Goal: Task Accomplishment & Management: Manage account settings

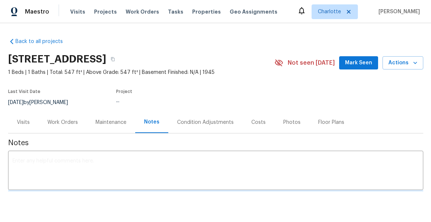
click at [371, 66] on span "Mark Seen" at bounding box center [358, 62] width 27 height 9
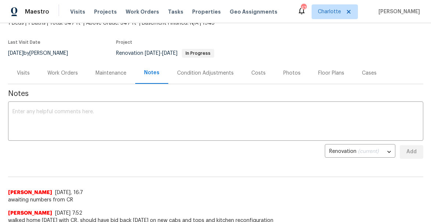
scroll to position [29, 0]
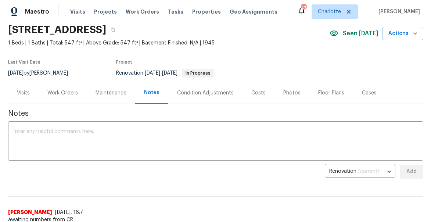
click at [59, 94] on div "Work Orders" at bounding box center [62, 92] width 31 height 7
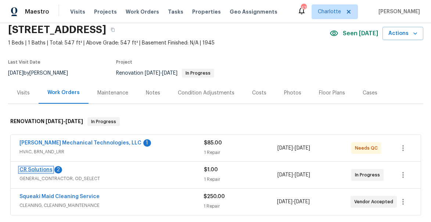
click at [42, 168] on link "CR Solutions" at bounding box center [35, 169] width 33 height 5
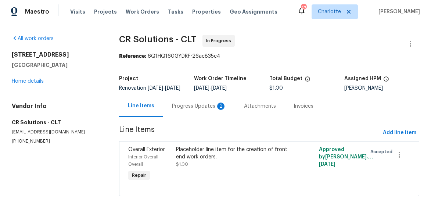
click at [209, 110] on div "Progress Updates 2" at bounding box center [199, 106] width 54 height 7
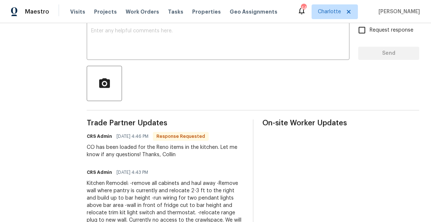
scroll to position [175, 0]
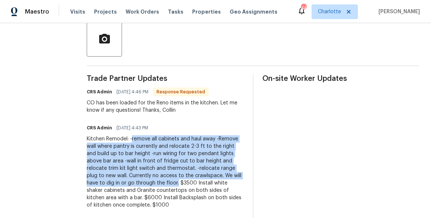
drag, startPoint x: 121, startPoint y: 139, endPoint x: 96, endPoint y: 183, distance: 50.5
click at [96, 183] on div "Kitchen Remodel: -remove all cabinets and haul away -Remove wall where pantry i…" at bounding box center [165, 172] width 157 height 74
copy div "remove all cabinets and haul away -Remove wall where pantry is currently and re…"
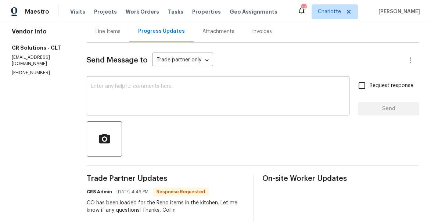
click at [97, 30] on div "Line Items" at bounding box center [108, 31] width 25 height 7
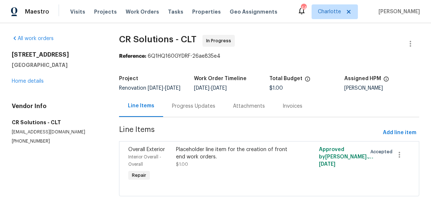
scroll to position [0, 0]
click at [154, 161] on span "Interior Overall - Overall" at bounding box center [144, 161] width 33 height 12
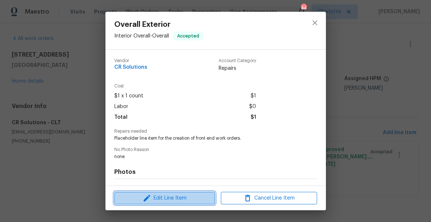
click at [172, 201] on span "Edit Line Item" at bounding box center [165, 198] width 96 height 9
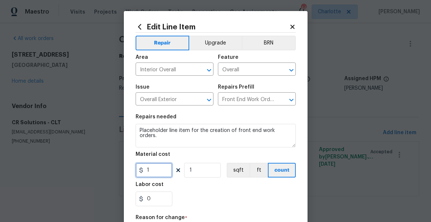
click at [156, 173] on input "1" at bounding box center [154, 170] width 37 height 15
type input "3500"
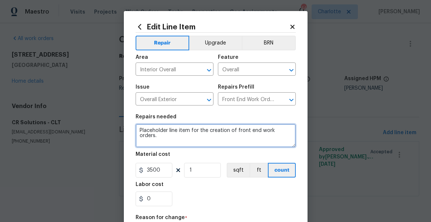
click at [168, 132] on textarea "Placeholder line item for the creation of front end work orders." at bounding box center [216, 136] width 160 height 24
paste textarea "remove all cabinets and haul away -Remove wall where pantry is currently and re…"
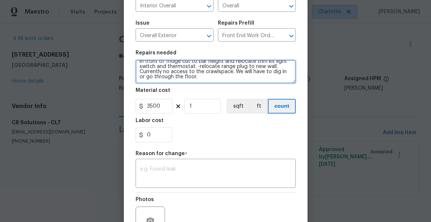
scroll to position [86, 0]
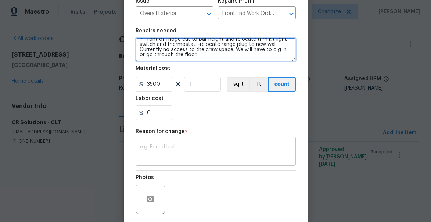
type textarea "remove all cabinets and haul away -Remove wall where pantry is currently and re…"
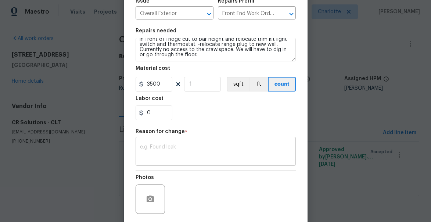
click at [203, 151] on textarea at bounding box center [215, 151] width 151 height 15
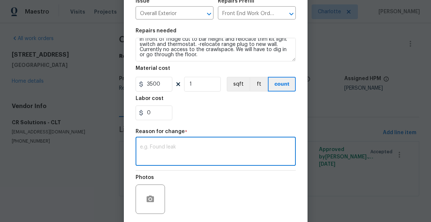
type textarea "e"
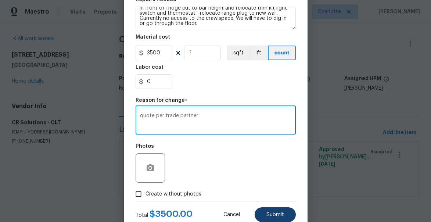
type textarea "quote per trade partner"
click at [271, 210] on button "Submit" at bounding box center [275, 214] width 41 height 15
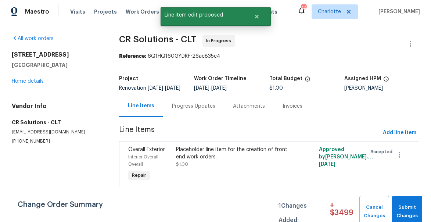
scroll to position [0, 0]
click at [192, 110] on div "Progress Updates" at bounding box center [193, 106] width 43 height 7
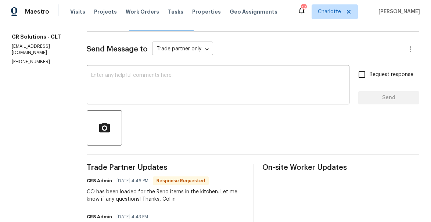
scroll to position [175, 0]
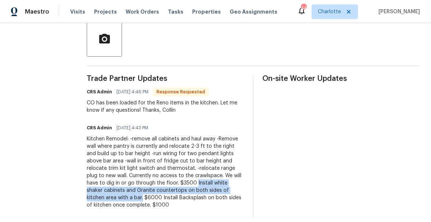
drag, startPoint x: 115, startPoint y: 182, endPoint x: 202, endPoint y: 189, distance: 87.4
click at [202, 189] on div "Kitchen Remodel: -remove all cabinets and haul away -Remove wall where pantry i…" at bounding box center [165, 172] width 157 height 74
copy div "Install white shaker cabinets and Granite countertops on both sides of kitchen …"
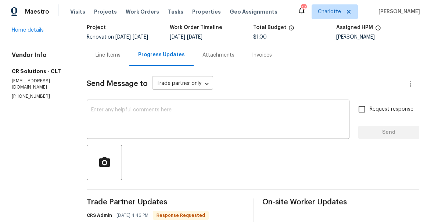
scroll to position [42, 0]
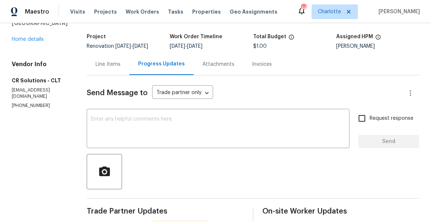
click at [96, 64] on div "Line Items" at bounding box center [108, 64] width 25 height 7
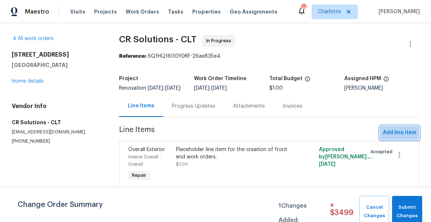
click at [396, 137] on span "Add line item" at bounding box center [399, 132] width 33 height 9
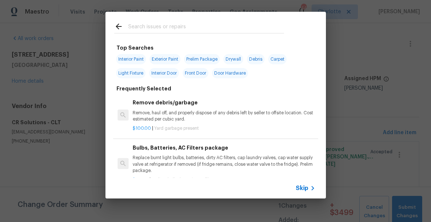
click at [158, 28] on input "text" at bounding box center [206, 27] width 156 height 11
type input "k"
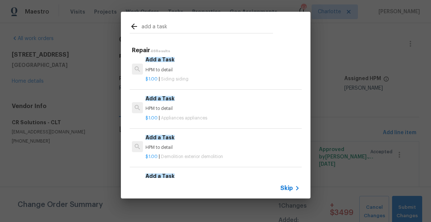
scroll to position [200, 0]
type input "add a task"
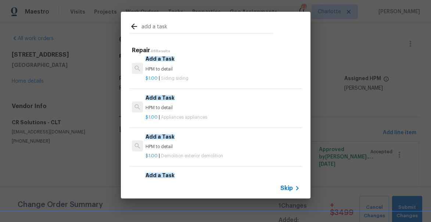
click at [174, 152] on div "$1.00 | Demolition exterior demolition" at bounding box center [223, 154] width 154 height 9
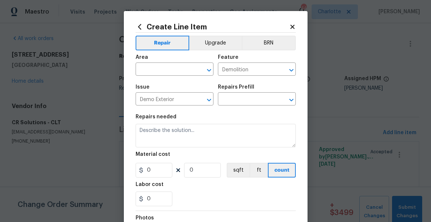
type textarea "HPM to detail"
type input "1"
type input "Add a Task $1.00"
type input "1"
click at [165, 72] on input "text" at bounding box center [164, 69] width 57 height 11
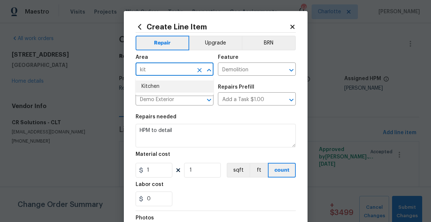
click at [156, 84] on li "Kitchen" at bounding box center [175, 87] width 78 height 12
type input "Kitchen"
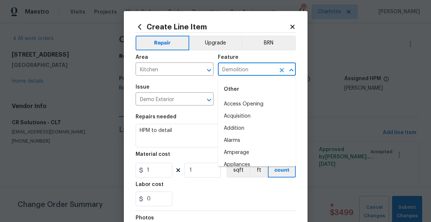
click at [236, 70] on input "Demolition" at bounding box center [246, 69] width 57 height 11
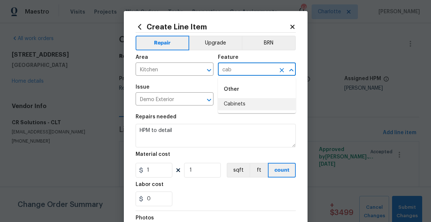
click at [235, 107] on li "Cabinets" at bounding box center [257, 104] width 78 height 12
type input "Cabinets"
click at [161, 105] on input "Demo Exterior" at bounding box center [164, 99] width 57 height 11
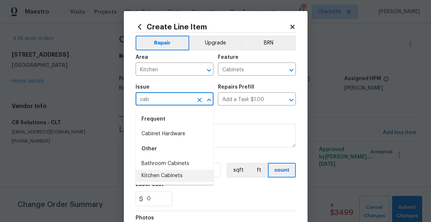
click at [168, 172] on li "Kitchen Cabinets" at bounding box center [175, 176] width 78 height 12
type input "Kitchen Cabinets"
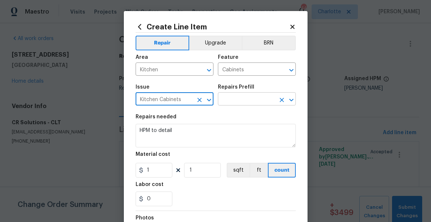
type input "Kitchen Cabinets"
click at [252, 95] on input "text" at bounding box center [246, 99] width 57 height 11
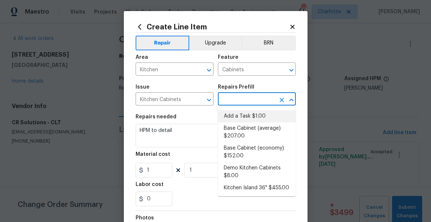
click at [246, 115] on li "Add a Task $1.00" at bounding box center [257, 116] width 78 height 12
type input "Add a Task $1.00"
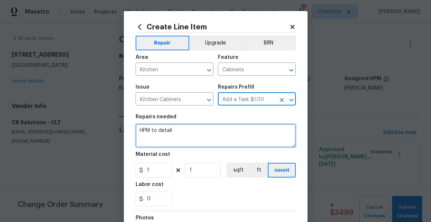
click at [166, 130] on textarea "HPM to detail" at bounding box center [216, 136] width 160 height 24
paste textarea "Install white shaker cabinets and Granite countertops on both sides of kitchen …"
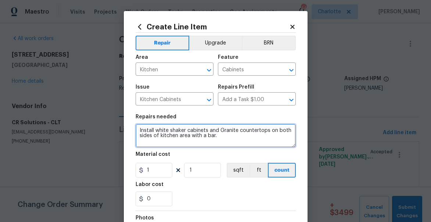
scroll to position [26, 0]
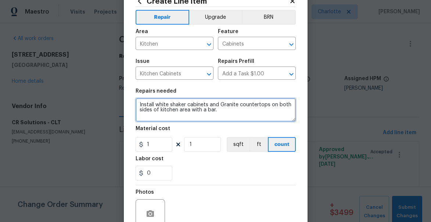
type textarea "Install white shaker cabinets and Granite countertops on both sides of kitchen …"
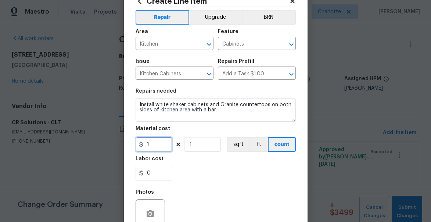
click at [156, 147] on input "1" at bounding box center [154, 144] width 37 height 15
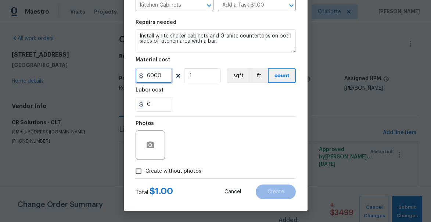
type input "6000"
click at [148, 176] on label "Create without photos" at bounding box center [167, 171] width 70 height 14
click at [146, 176] on input "Create without photos" at bounding box center [139, 171] width 14 height 14
checkbox input "true"
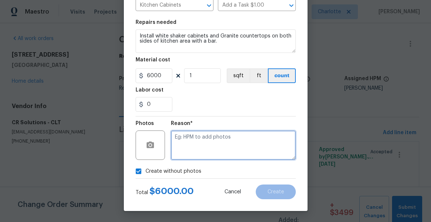
click at [200, 153] on textarea at bounding box center [233, 145] width 125 height 29
type textarea "quote per trade partner"
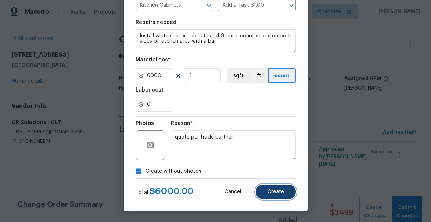
click at [280, 186] on button "Create" at bounding box center [276, 192] width 40 height 15
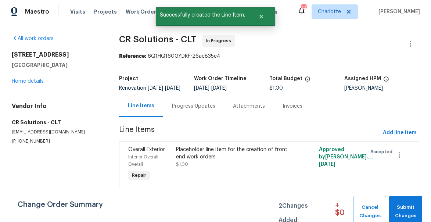
scroll to position [0, 0]
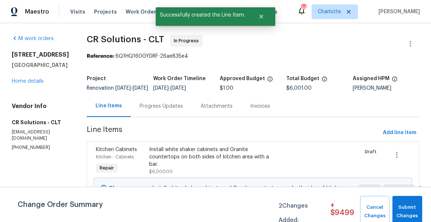
click at [145, 115] on div "Progress Updates" at bounding box center [161, 106] width 61 height 22
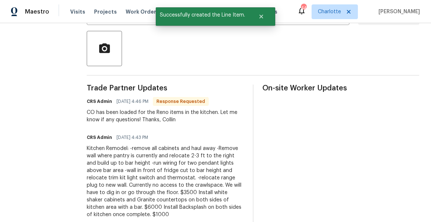
scroll to position [180, 0]
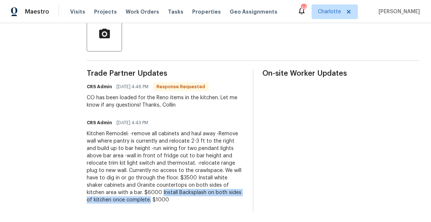
drag, startPoint x: 221, startPoint y: 189, endPoint x: 200, endPoint y: 198, distance: 23.1
click at [200, 198] on div "Kitchen Remodel: -remove all cabinets and haul away -Remove wall where pantry i…" at bounding box center [165, 167] width 157 height 74
copy div "Install Backsplash on both sides of kitchen once complete."
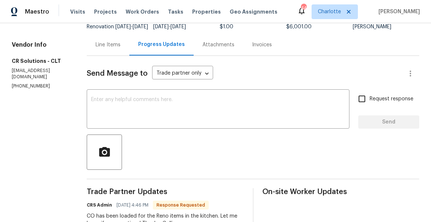
scroll to position [50, 0]
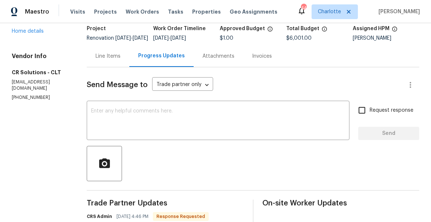
click at [96, 60] on div "Line Items" at bounding box center [108, 56] width 25 height 7
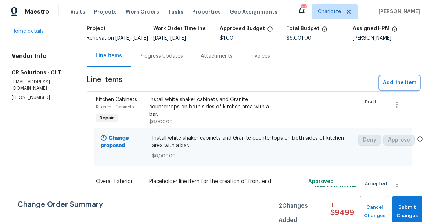
click at [397, 86] on span "Add line item" at bounding box center [399, 82] width 33 height 9
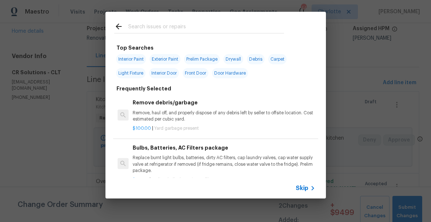
drag, startPoint x: 156, startPoint y: 31, endPoint x: 156, endPoint y: 4, distance: 26.5
click at [156, 30] on input "text" at bounding box center [206, 27] width 156 height 11
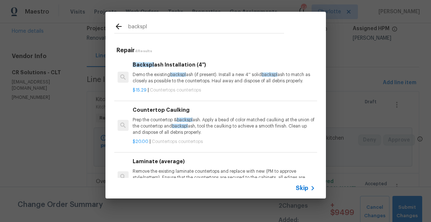
type input "backspl"
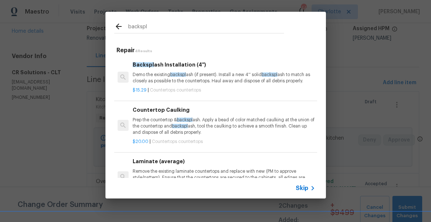
click at [178, 78] on p "Demo the existing backspl ash (if present). Install a new 4'' solid backspl ash…" at bounding box center [224, 78] width 182 height 13
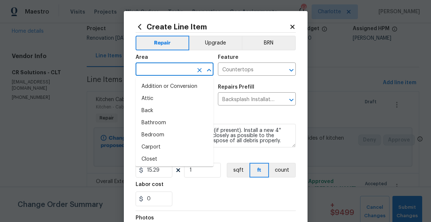
drag, startPoint x: 156, startPoint y: 69, endPoint x: 159, endPoint y: 35, distance: 34.7
click at [156, 69] on input "text" at bounding box center [164, 69] width 57 height 11
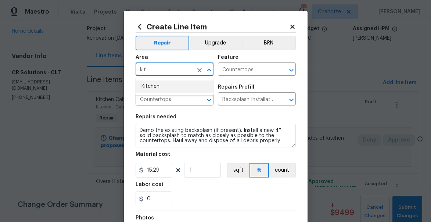
click at [157, 86] on li "Kitchen" at bounding box center [175, 87] width 78 height 12
type input "Kitchen"
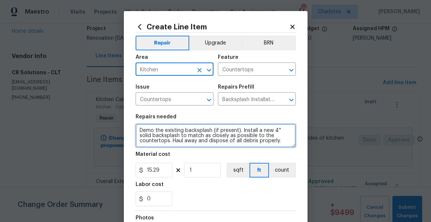
click at [164, 138] on textarea "Demo the existing backsplash (if present). Install a new 4'' solid backsplash t…" at bounding box center [216, 136] width 160 height 24
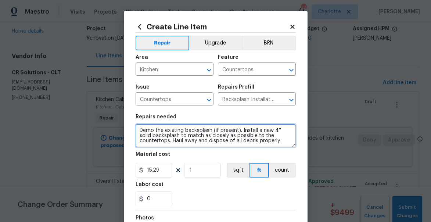
click at [164, 138] on textarea "Demo the existing backsplash (if present). Install a new 4'' solid backsplash t…" at bounding box center [216, 136] width 160 height 24
paste textarea "Install Backsplash on both sides of kitchen once complete"
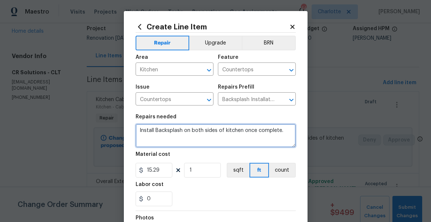
type textarea "Install Backsplash on both sides of kitchen once complete."
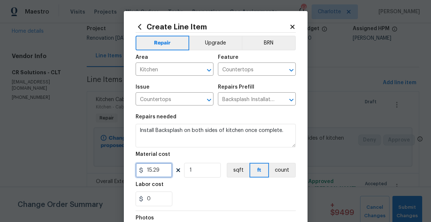
click at [164, 173] on input "15.29" at bounding box center [154, 170] width 37 height 15
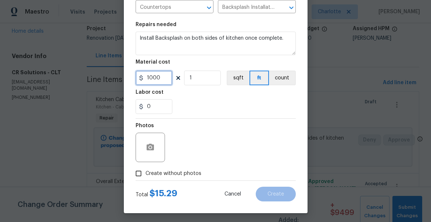
scroll to position [95, 0]
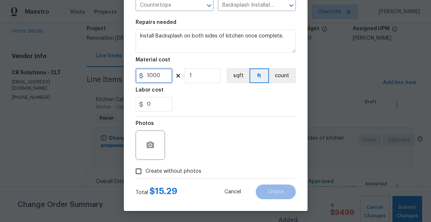
type input "1000"
click at [152, 177] on label "Create without photos" at bounding box center [167, 171] width 70 height 14
click at [146, 177] on input "Create without photos" at bounding box center [139, 171] width 14 height 14
checkbox input "true"
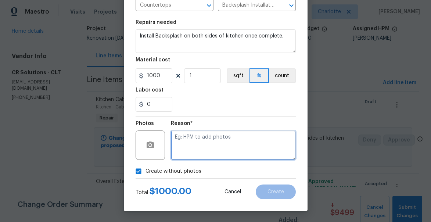
click at [226, 142] on textarea at bounding box center [233, 145] width 125 height 29
type textarea "quote per trade partner"
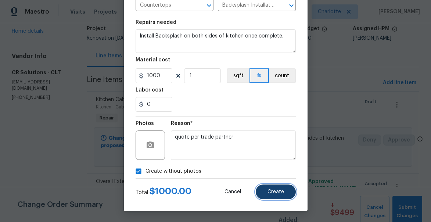
click at [288, 193] on button "Create" at bounding box center [276, 192] width 40 height 15
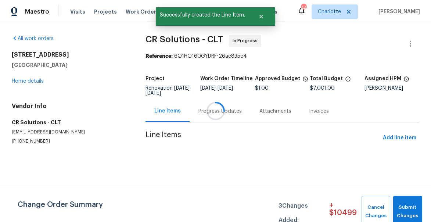
scroll to position [0, 0]
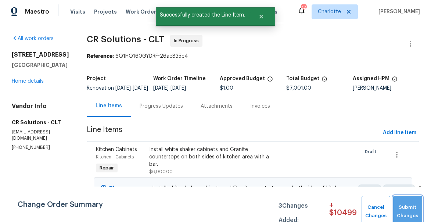
click at [404, 206] on span "Submit Changes" at bounding box center [408, 211] width 22 height 17
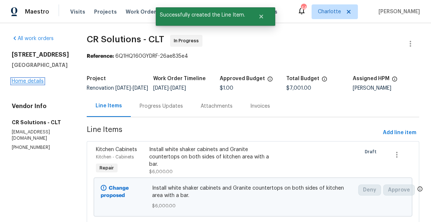
click at [29, 84] on link "Home details" at bounding box center [28, 81] width 32 height 5
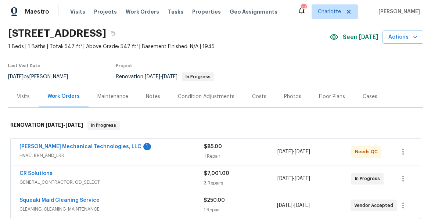
scroll to position [26, 0]
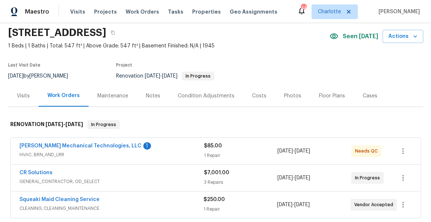
click at [32, 169] on span "CR Solutions" at bounding box center [35, 172] width 33 height 7
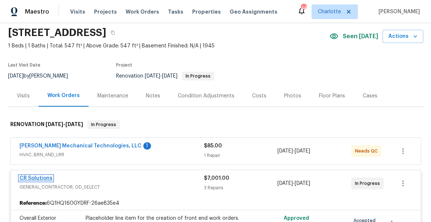
click at [43, 178] on link "CR Solutions" at bounding box center [35, 178] width 33 height 5
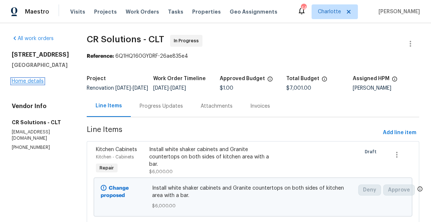
click at [31, 84] on link "Home details" at bounding box center [28, 81] width 32 height 5
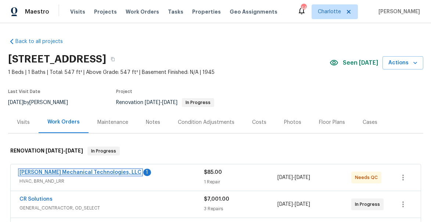
click at [97, 170] on link "Johnson's Mechanical Technologies, LLC" at bounding box center [80, 172] width 122 height 5
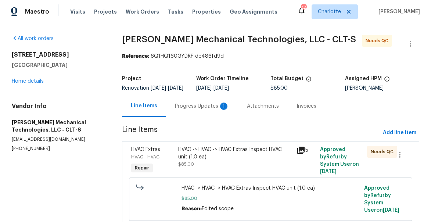
click at [183, 110] on div "Progress Updates 1" at bounding box center [202, 106] width 54 height 7
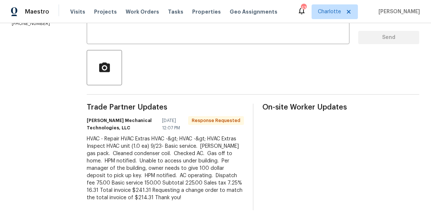
scroll to position [158, 0]
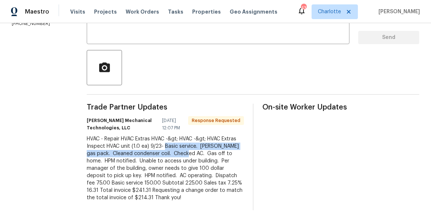
drag, startPoint x: 196, startPoint y: 140, endPoint x: 245, endPoint y: 147, distance: 49.7
click at [244, 147] on div "HVAC - Repair HVAC Extras HVAC -&gt; HVAC -&gt; HVAC Extras Inspect HVAC unit (…" at bounding box center [165, 168] width 157 height 66
copy div "Basic service. Goodman gas pack. Cleaned condenser coil. Checked AC."
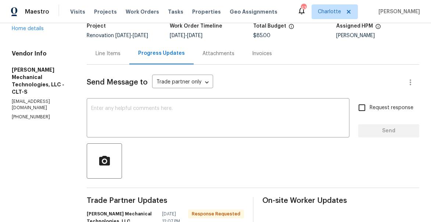
scroll to position [44, 0]
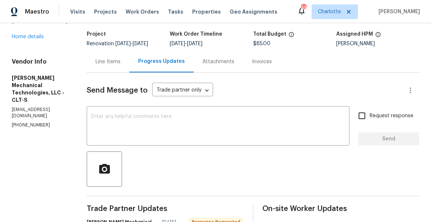
click at [115, 71] on div "Line Items" at bounding box center [108, 62] width 43 height 22
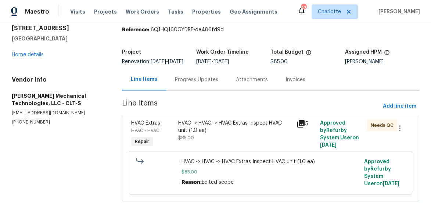
scroll to position [32, 0]
click at [148, 127] on div "HVAC - HVAC" at bounding box center [152, 130] width 43 height 7
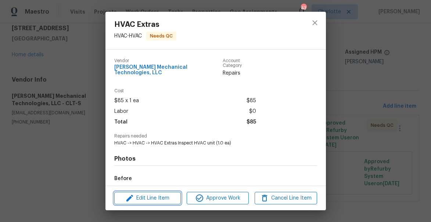
click at [170, 200] on span "Edit Line Item" at bounding box center [148, 198] width 62 height 9
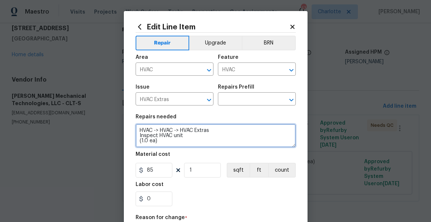
click at [170, 145] on textarea "HVAC -> HVAC -> HVAC Extras Inspect HVAC unit (1.0 ea)" at bounding box center [216, 136] width 160 height 24
click at [149, 129] on textarea "H ) VAC -> HVAC -> HVAC Extras Inspect HVAC unit (1.0 ea" at bounding box center [216, 136] width 160 height 24
click at [156, 140] on textarea "H ) VAC -> HVAC -> HVAC Extras Inspect HVAC unit (1.0 ea" at bounding box center [216, 136] width 160 height 24
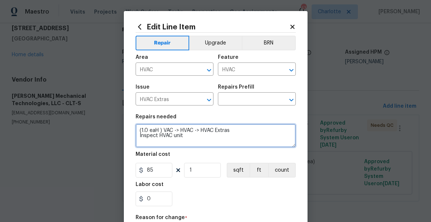
click at [165, 135] on textarea "(1.0 eaH ) VAC -> HVAC -> HVAC Extras Inspect HVAC unit" at bounding box center [216, 136] width 160 height 24
click at [174, 131] on textarea "(1.0 eaH ) VAC -> HVAC -> HVAC Extras" at bounding box center [216, 136] width 160 height 24
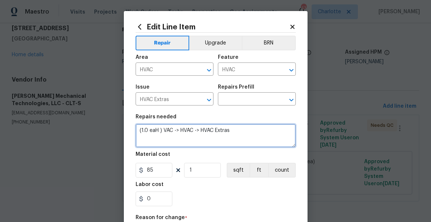
click at [174, 131] on textarea "(1.0 eaH ) VAC -> HVAC -> HVAC Extras" at bounding box center [216, 136] width 160 height 24
paste textarea "Basic service. Goodman gas pack. Cleaned condenser coil. Checked AC."
type textarea "Basic service. Goodman gas pack. Cleaned condenser coil. Checked AC."
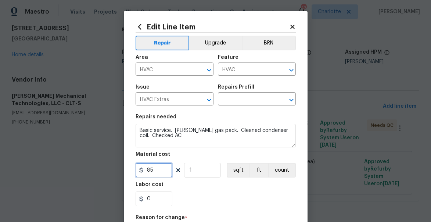
click at [159, 176] on input "85" at bounding box center [154, 170] width 37 height 15
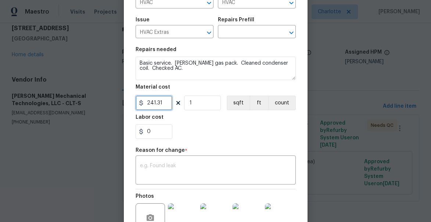
scroll to position [79, 0]
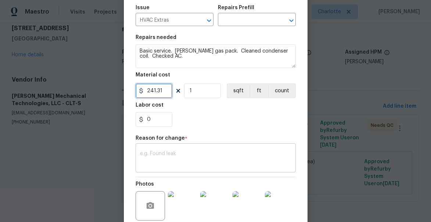
type input "241.31"
click at [170, 157] on textarea at bounding box center [215, 158] width 151 height 15
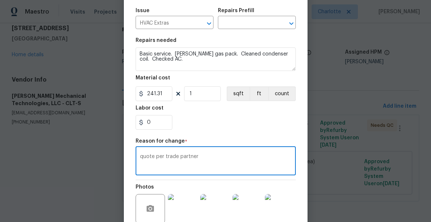
scroll to position [19, 0]
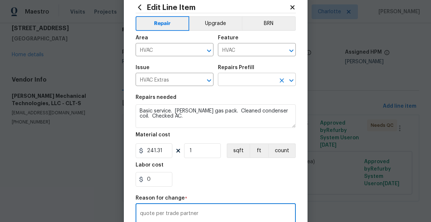
type textarea "quote per trade partner"
click at [233, 80] on input "text" at bounding box center [246, 80] width 57 height 11
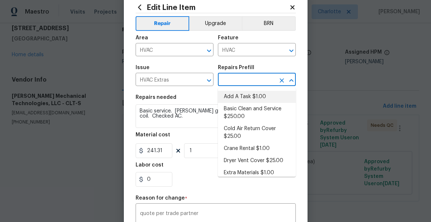
click at [234, 95] on li "Add A Task $1.00" at bounding box center [257, 97] width 78 height 12
type textarea "HPM to detail"
type input "Add A Task $1.00"
type input "1"
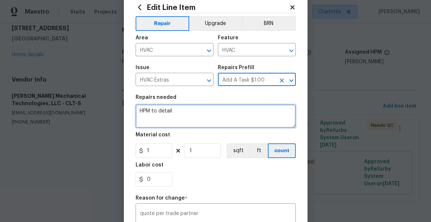
click at [156, 112] on textarea "HPM to detail" at bounding box center [216, 116] width 160 height 24
paste textarea "Basic service. Goodman gas pack. Cleaned condenser coil. Checked AC."
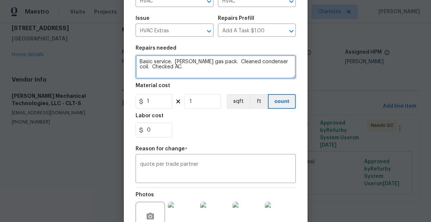
scroll to position [70, 0]
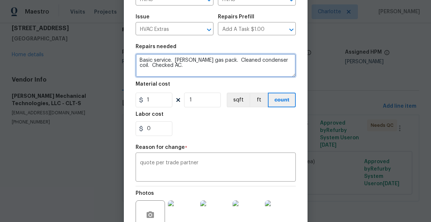
type textarea "Basic service. Goodman gas pack. Cleaned condenser coil. Checked AC."
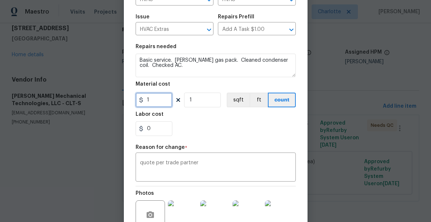
click at [153, 101] on input "1" at bounding box center [154, 100] width 37 height 15
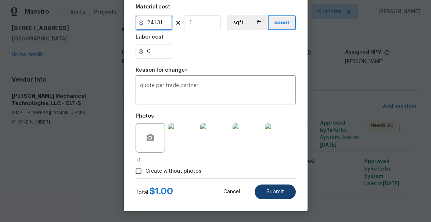
type input "241.31"
click at [277, 187] on form "Repair Upgrade BRN Area HVAC ​ Feature HVAC ​ Issue HVAC Extras ​ Repairs Prefi…" at bounding box center [216, 42] width 160 height 314
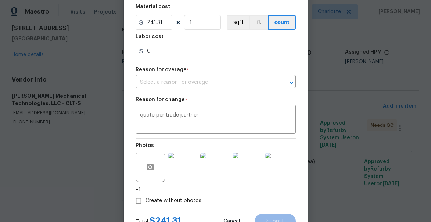
click at [188, 72] on div "Reason for overage *" at bounding box center [216, 72] width 160 height 10
click at [188, 78] on input "text" at bounding box center [206, 82] width 140 height 11
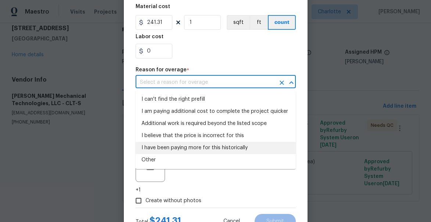
click at [177, 143] on li "I have been paying more for this historically" at bounding box center [216, 148] width 160 height 12
type input "I have been paying more for this historically"
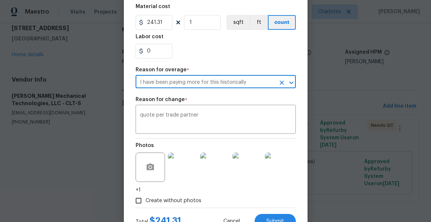
scroll to position [178, 0]
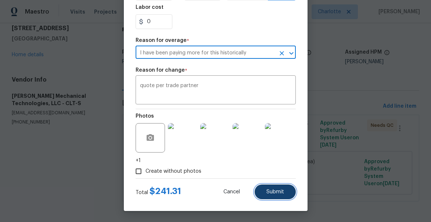
click at [276, 187] on button "Submit" at bounding box center [275, 192] width 41 height 15
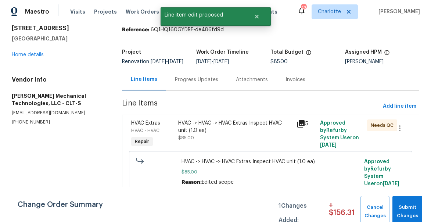
scroll to position [0, 0]
click at [414, 214] on span "Submit Changes" at bounding box center [407, 211] width 22 height 17
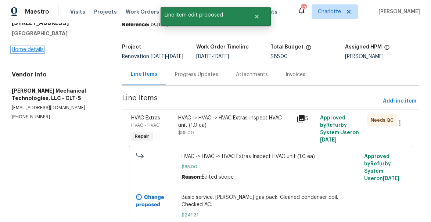
click at [23, 50] on link "Home details" at bounding box center [28, 49] width 32 height 5
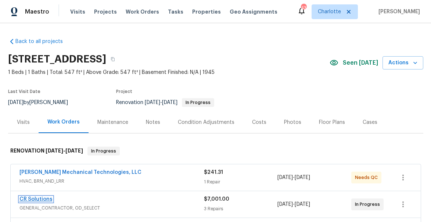
click at [38, 199] on link "CR Solutions" at bounding box center [35, 199] width 33 height 5
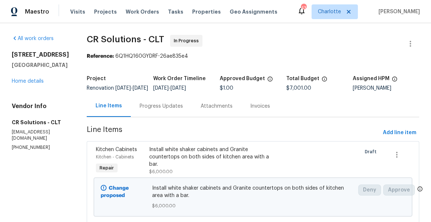
click at [143, 108] on div "Progress Updates" at bounding box center [161, 106] width 43 height 7
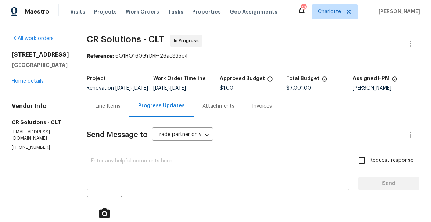
click at [177, 172] on textarea at bounding box center [218, 171] width 254 height 26
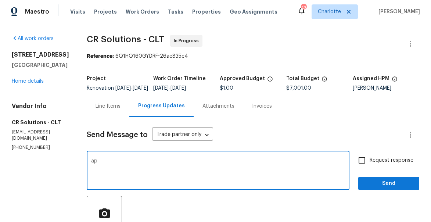
type textarea "a"
type textarea "per our conversation this is approved"
click at [396, 187] on span "Send" at bounding box center [388, 183] width 49 height 9
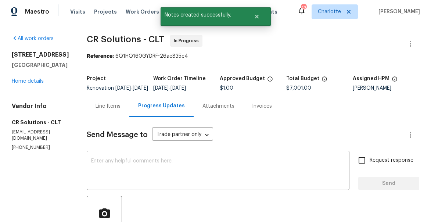
click at [27, 85] on div "349 Wakefield Dr Apt A Charlotte, NC 28209 Home details" at bounding box center [40, 68] width 57 height 34
click at [30, 84] on link "Home details" at bounding box center [28, 81] width 32 height 5
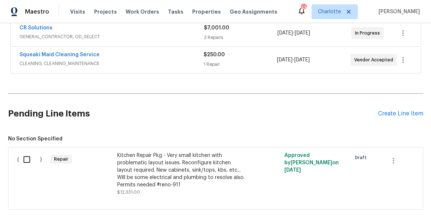
scroll to position [178, 0]
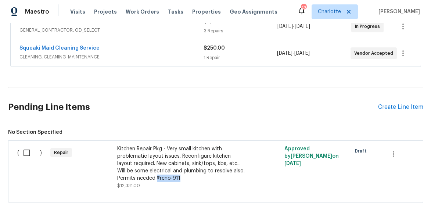
drag, startPoint x: 162, startPoint y: 177, endPoint x: 138, endPoint y: 180, distance: 24.1
click at [138, 180] on div "Kitchen Repair Pkg - Very small kitchen with problematic layout issues. Reconfi…" at bounding box center [181, 163] width 129 height 37
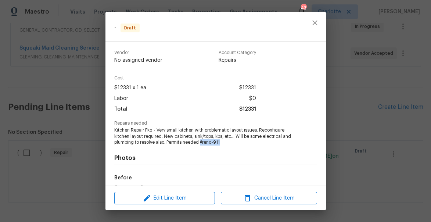
drag, startPoint x: 221, startPoint y: 144, endPoint x: 201, endPoint y: 144, distance: 19.5
click at [201, 144] on span "Kitchen Repair Pkg - Very small kitchen with problematic layout issues. Reconfi…" at bounding box center [205, 136] width 183 height 18
copy span "#reno-911"
click at [317, 25] on icon "close" at bounding box center [315, 22] width 5 height 5
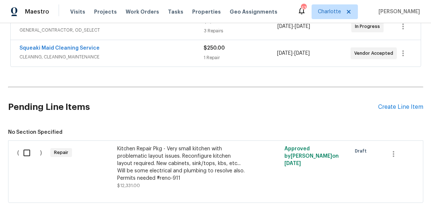
scroll to position [79, 0]
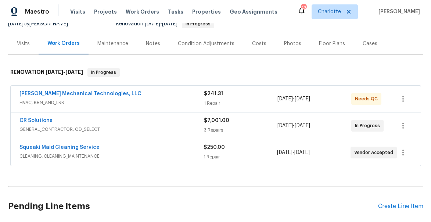
click at [40, 124] on span "CR Solutions" at bounding box center [35, 120] width 33 height 7
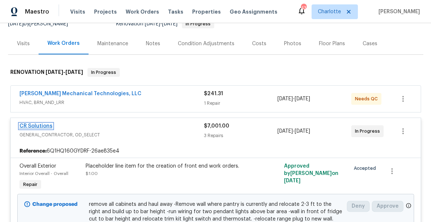
click at [37, 126] on link "CR Solutions" at bounding box center [35, 126] width 33 height 5
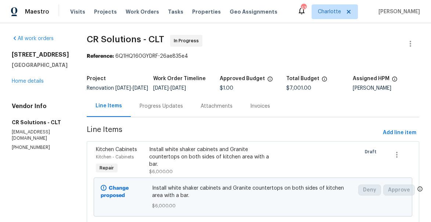
click at [157, 160] on div "Install white shaker cabinets and Granite countertops on both sides of kitchen …" at bounding box center [213, 157] width 128 height 22
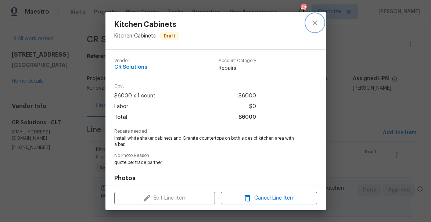
click at [317, 24] on icon "close" at bounding box center [315, 22] width 5 height 5
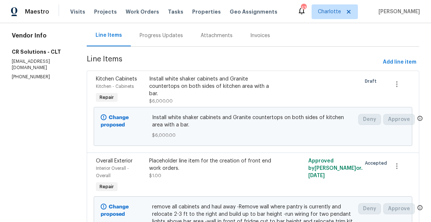
scroll to position [89, 0]
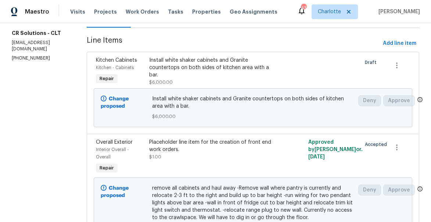
click at [155, 100] on span "Install white shaker cabinets and Granite countertops on both sides of kitchen …" at bounding box center [253, 102] width 202 height 15
click at [126, 104] on div "Change proposed" at bounding box center [124, 107] width 51 height 29
click at [158, 74] on div "Install white shaker cabinets and Granite countertops on both sides of kitchen …" at bounding box center [213, 68] width 128 height 22
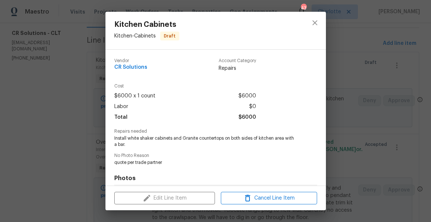
click at [187, 198] on div "Edit Line Item Cancel Line Item" at bounding box center [216, 198] width 221 height 25
click at [317, 23] on icon "close" at bounding box center [315, 22] width 9 height 9
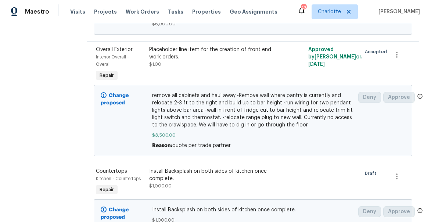
scroll to position [217, 0]
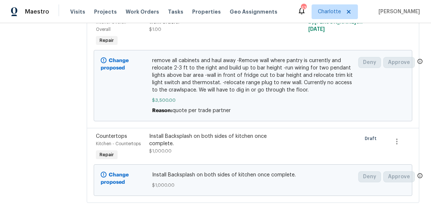
click at [152, 63] on span "remove all cabinets and haul away -Remove wall where pantry is currently and re…" at bounding box center [253, 75] width 202 height 37
click at [153, 144] on div "Install Backsplash on both sides of kitchen once complete." at bounding box center [213, 140] width 128 height 15
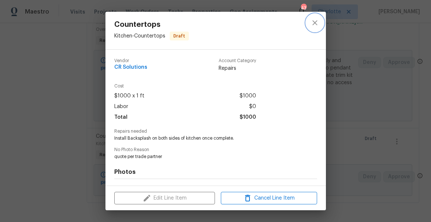
click at [315, 21] on icon "close" at bounding box center [315, 22] width 9 height 9
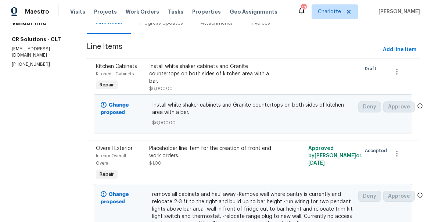
scroll to position [19, 0]
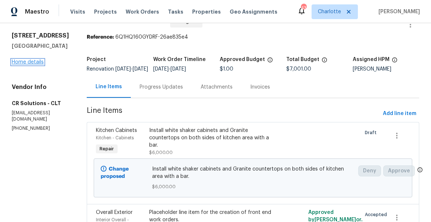
click at [33, 65] on link "Home details" at bounding box center [28, 62] width 32 height 5
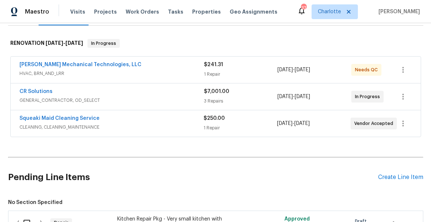
scroll to position [209, 0]
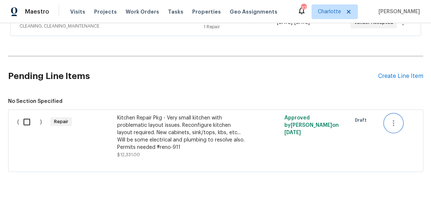
click at [393, 123] on icon "button" at bounding box center [393, 123] width 9 height 9
click at [390, 124] on li "Cancel" at bounding box center [399, 123] width 28 height 12
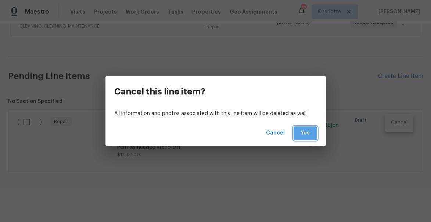
click at [311, 129] on button "Yes" at bounding box center [306, 133] width 24 height 14
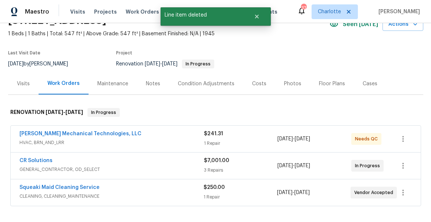
scroll to position [31, 0]
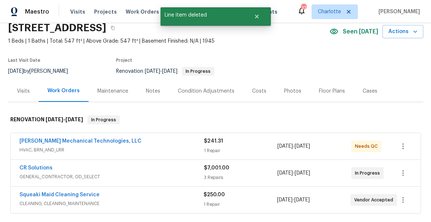
click at [260, 90] on div "Costs" at bounding box center [259, 91] width 14 height 7
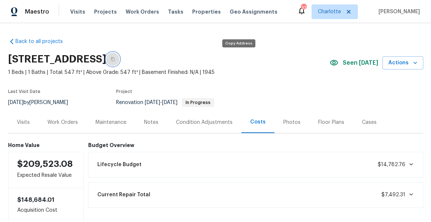
click at [119, 63] on button "button" at bounding box center [112, 59] width 13 height 13
click at [67, 119] on div "Work Orders" at bounding box center [62, 122] width 31 height 7
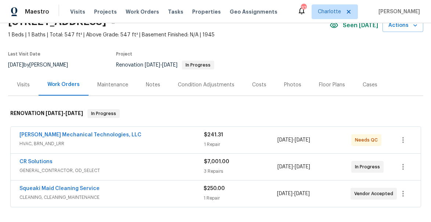
scroll to position [44, 0]
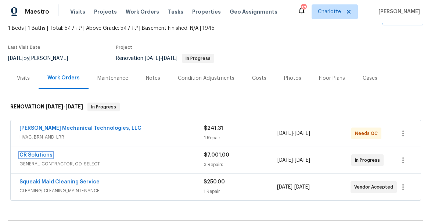
click at [37, 155] on link "CR Solutions" at bounding box center [35, 155] width 33 height 5
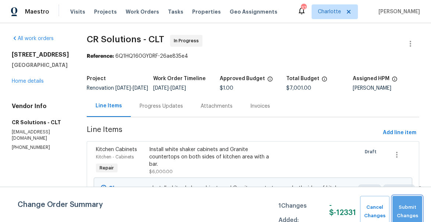
click at [404, 212] on span "Submit Changes" at bounding box center [407, 211] width 22 height 17
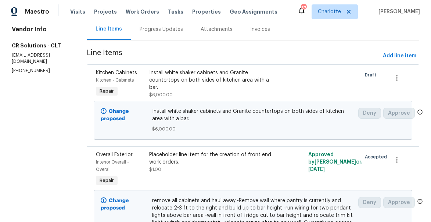
scroll to position [64, 0]
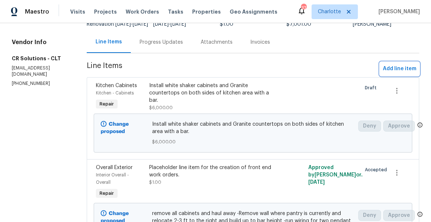
click at [399, 70] on span "Add line item" at bounding box center [399, 68] width 33 height 9
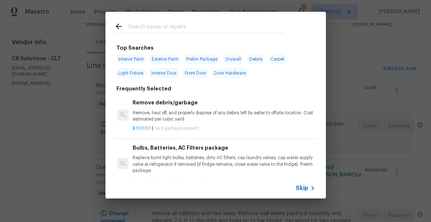
click at [143, 30] on input "text" at bounding box center [206, 27] width 156 height 11
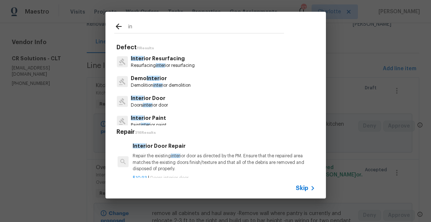
type input "i"
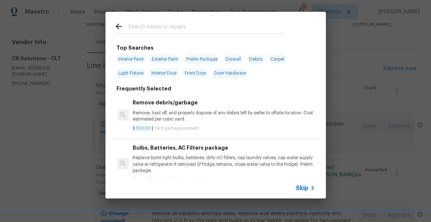
click at [133, 57] on span "Interior Paint" at bounding box center [131, 59] width 30 height 10
type input "Interior Paint"
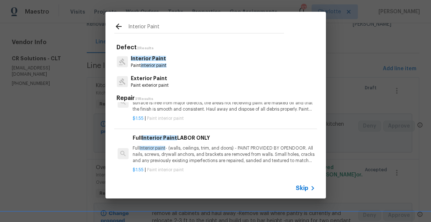
scroll to position [26, 0]
click at [188, 151] on p "Full Interior paint - (walls, ceilings, trim, and doors) - PAINT PROVIDED BY OP…" at bounding box center [224, 154] width 182 height 19
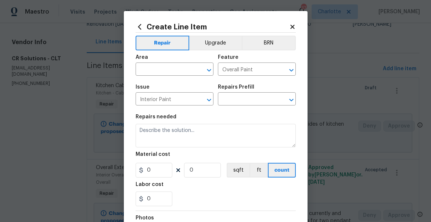
type textarea "Full Interior paint - (walls, ceilings, trim, and doors) - PAINT PROVIDED BY OP…"
type input "1"
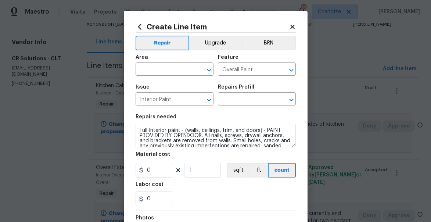
type input "Full Interior Paint LABOR ONLY $1.55"
type input "1.55"
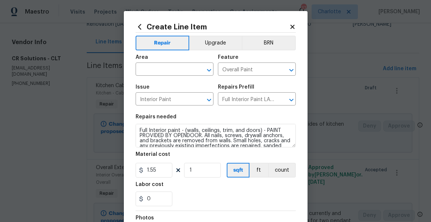
scroll to position [1, 0]
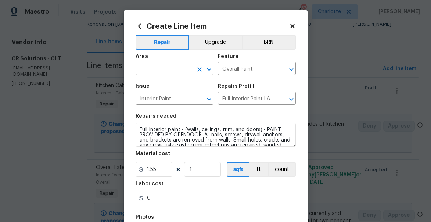
click at [172, 73] on input "text" at bounding box center [164, 69] width 57 height 11
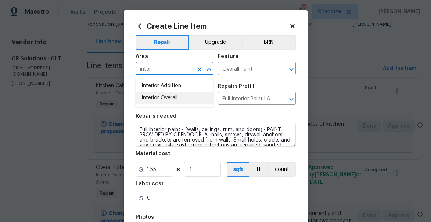
click at [175, 95] on li "Interior Overall" at bounding box center [175, 98] width 78 height 12
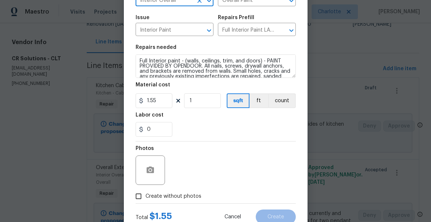
scroll to position [95, 0]
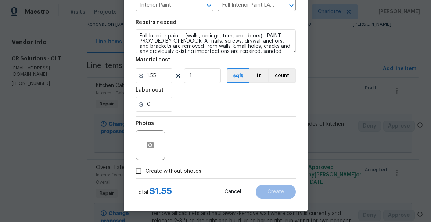
type input "Interior Overall"
click at [201, 76] on input "1" at bounding box center [202, 75] width 37 height 15
type input "547"
click at [230, 136] on div "Photos" at bounding box center [216, 141] width 160 height 48
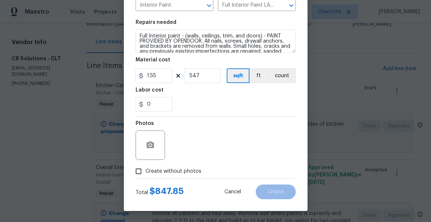
click at [169, 174] on span "Create without photos" at bounding box center [174, 172] width 56 height 8
click at [146, 174] on input "Create without photos" at bounding box center [139, 171] width 14 height 14
checkbox input "true"
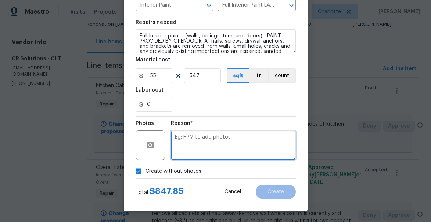
drag, startPoint x: 208, startPoint y: 141, endPoint x: 217, endPoint y: 101, distance: 41.4
click at [208, 140] on textarea at bounding box center [233, 145] width 125 height 29
type textarea "will add"
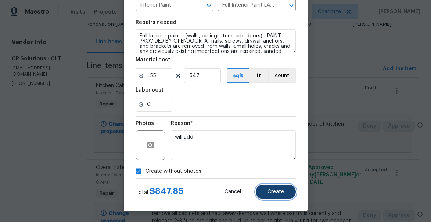
click at [284, 194] on button "Create" at bounding box center [276, 192] width 40 height 15
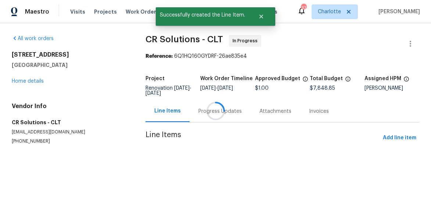
scroll to position [0, 0]
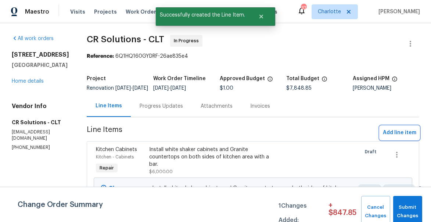
click at [397, 138] on span "Add line item" at bounding box center [399, 132] width 33 height 9
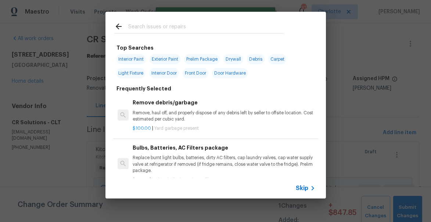
drag, startPoint x: 139, startPoint y: 28, endPoint x: 144, endPoint y: 11, distance: 17.6
click at [139, 28] on input "text" at bounding box center [206, 27] width 156 height 11
type input "r"
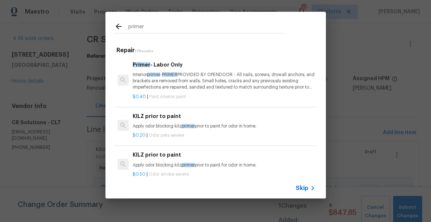
type input "primer"
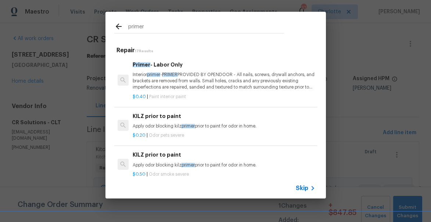
click at [169, 85] on p "Interior primer - PRIMER PROVIDED BY OPENDOOR - All nails, screws, drywall anch…" at bounding box center [224, 81] width 182 height 19
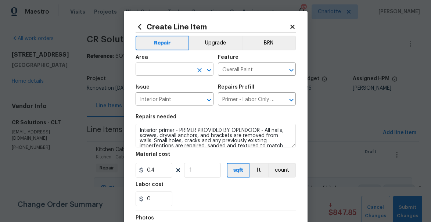
click at [162, 69] on input "text" at bounding box center [164, 69] width 57 height 11
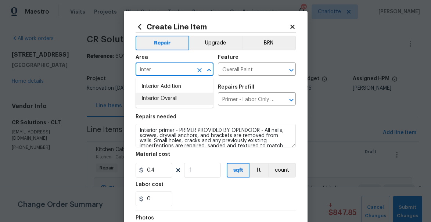
click at [160, 100] on li "Interior Overall" at bounding box center [175, 99] width 78 height 12
type input "Interior Overall"
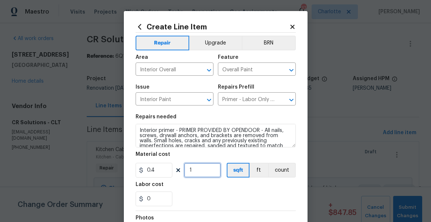
click at [202, 174] on input "1" at bounding box center [202, 170] width 37 height 15
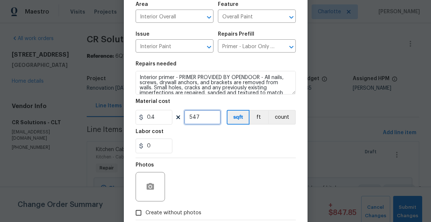
scroll to position [72, 0]
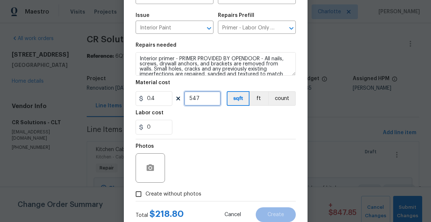
type input "547"
click at [182, 194] on span "Create without photos" at bounding box center [174, 194] width 56 height 8
click at [146, 194] on input "Create without photos" at bounding box center [139, 194] width 14 height 14
checkbox input "true"
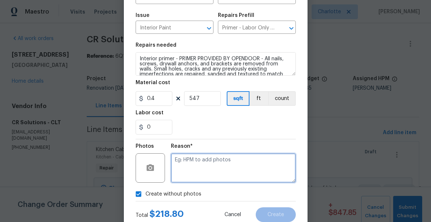
click at [227, 171] on textarea at bounding box center [233, 167] width 125 height 29
type textarea "will add"
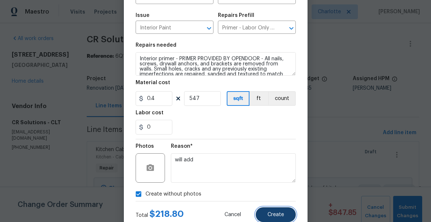
click at [278, 215] on span "Create" at bounding box center [276, 215] width 17 height 6
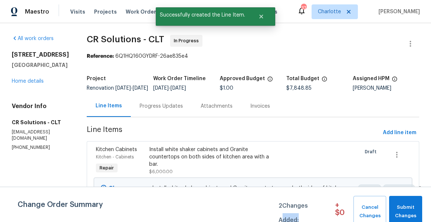
click at [278, 215] on div "Change Order Summary 2 Changes Added: + $ 0 Cancel Changes Submit Changes" at bounding box center [215, 212] width 431 height 32
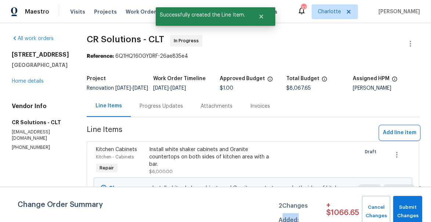
click at [395, 138] on span "Add line item" at bounding box center [399, 132] width 33 height 9
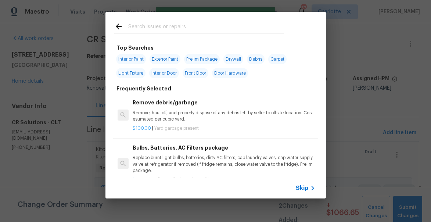
click at [146, 29] on input "text" at bounding box center [206, 27] width 156 height 11
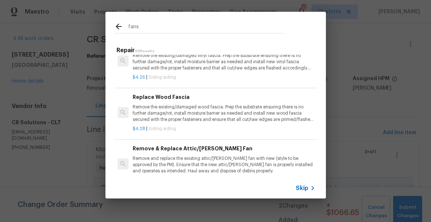
scroll to position [75, 0]
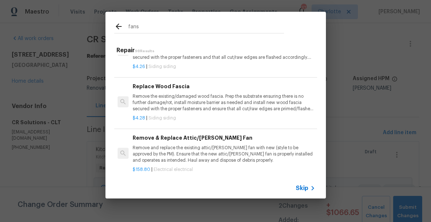
click at [140, 25] on input "fans" at bounding box center [206, 27] width 156 height 11
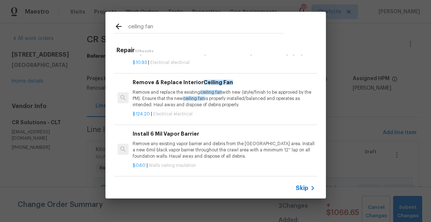
scroll to position [0, 0]
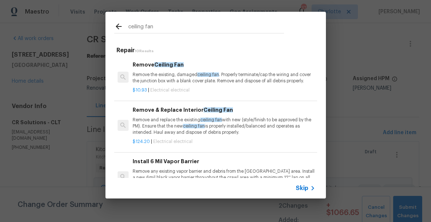
type input "ceiling fan"
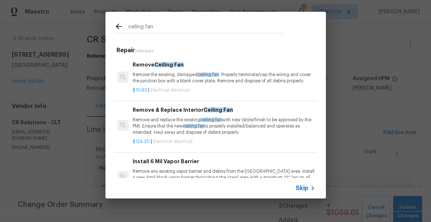
click at [172, 117] on p "Remove and replace the existing ceiling fan with new (style/finish to be approv…" at bounding box center [224, 126] width 182 height 19
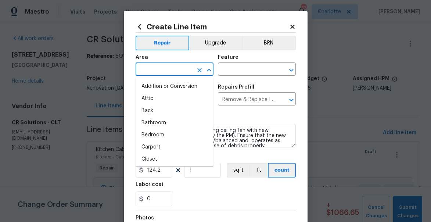
click at [167, 64] on input "text" at bounding box center [164, 69] width 57 height 11
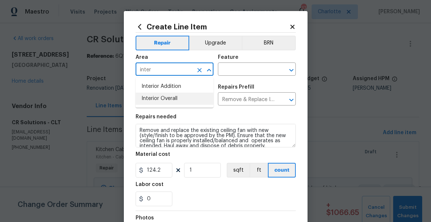
click at [163, 95] on li "Interior Overall" at bounding box center [175, 99] width 78 height 12
type input "Interior Overall"
click at [237, 63] on div "Feature" at bounding box center [257, 60] width 78 height 10
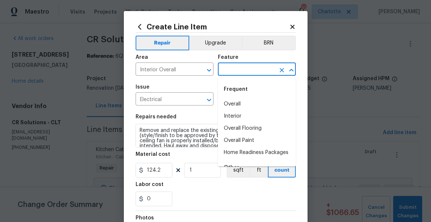
drag, startPoint x: 235, startPoint y: 70, endPoint x: 237, endPoint y: 51, distance: 19.6
click at [235, 70] on input "text" at bounding box center [246, 69] width 57 height 11
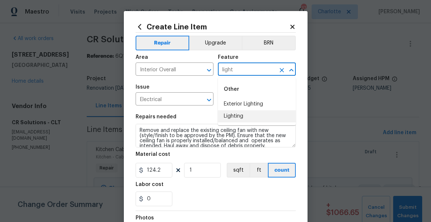
click at [239, 115] on li "Lighting" at bounding box center [257, 116] width 78 height 12
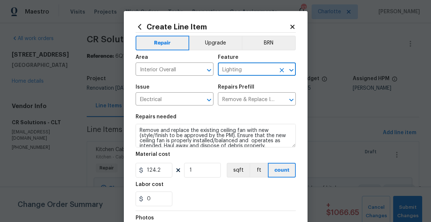
type input "Lighting"
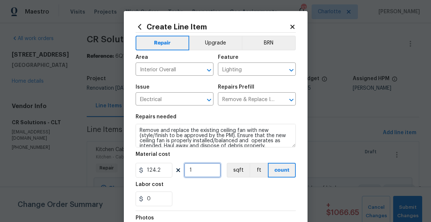
click at [193, 172] on input "1" at bounding box center [202, 170] width 37 height 15
type input "2"
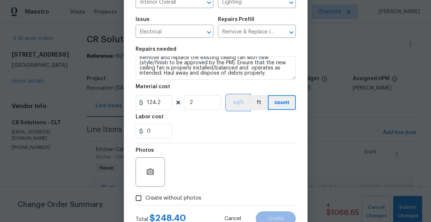
scroll to position [88, 0]
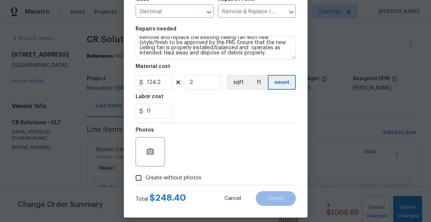
click at [161, 176] on span "Create without photos" at bounding box center [174, 178] width 56 height 8
click at [146, 176] on input "Create without photos" at bounding box center [139, 178] width 14 height 14
checkbox input "true"
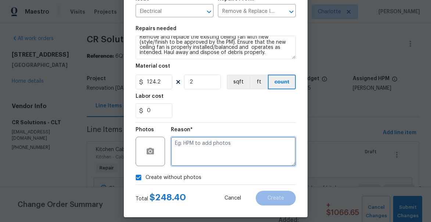
drag, startPoint x: 190, startPoint y: 160, endPoint x: 190, endPoint y: 146, distance: 13.6
click at [190, 159] on textarea at bounding box center [233, 151] width 125 height 29
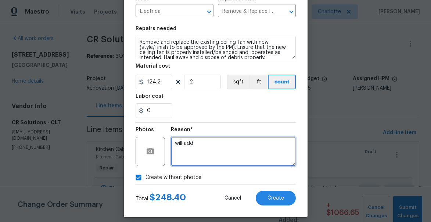
type textarea "will add"
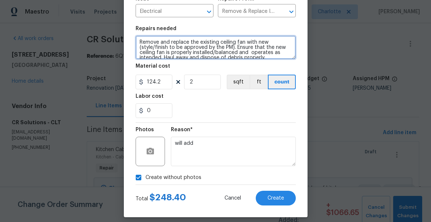
click at [140, 41] on textarea "Remove and replace the existing ceiling fan with new (style/finish to be approv…" at bounding box center [216, 48] width 160 height 24
click at [146, 43] on textarea "Remove and replace the existing ceiling fan with new (style/finish to be approv…" at bounding box center [216, 48] width 160 height 24
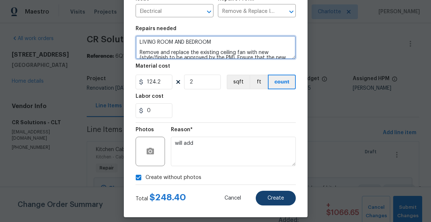
type textarea "LIVING ROOM AND BEDROOM Remove and replace the existing ceiling fan with new (s…"
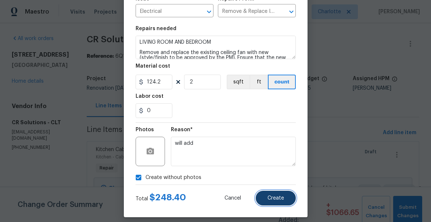
click at [272, 194] on button "Create" at bounding box center [276, 198] width 40 height 15
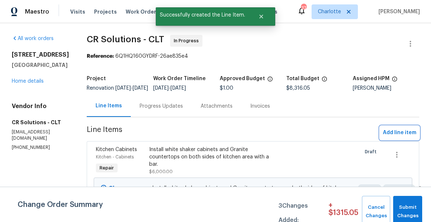
click at [401, 136] on span "Add line item" at bounding box center [399, 132] width 33 height 9
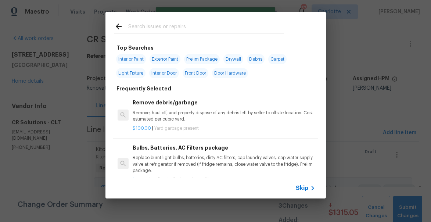
click at [173, 28] on input "text" at bounding box center [206, 27] width 156 height 11
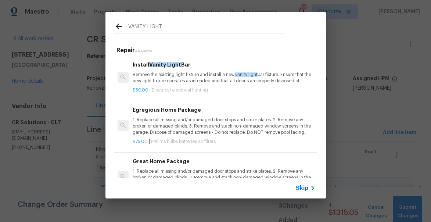
type input "VANITY LIGHT"
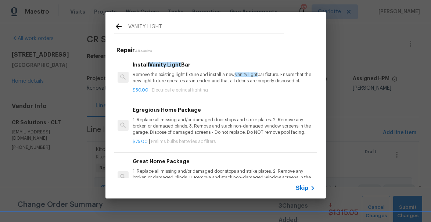
click at [180, 79] on p "Remove the existing light fixture and install a new, vanity light bar fixture. …" at bounding box center [224, 78] width 182 height 13
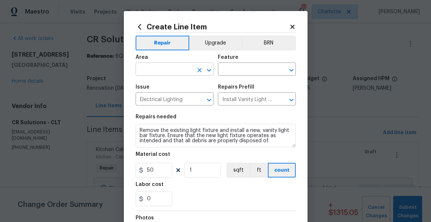
click at [162, 69] on input "text" at bounding box center [164, 69] width 57 height 11
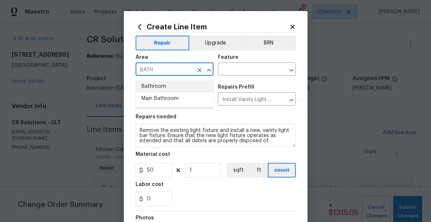
click at [161, 85] on li "Bathroom" at bounding box center [175, 87] width 78 height 12
type input "Bathroom"
click at [245, 73] on input "text" at bounding box center [246, 69] width 57 height 11
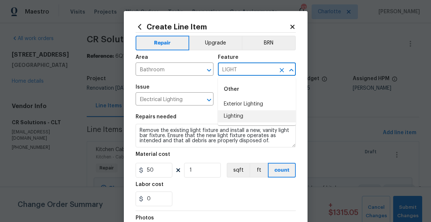
click at [235, 118] on li "Lighting" at bounding box center [257, 116] width 78 height 12
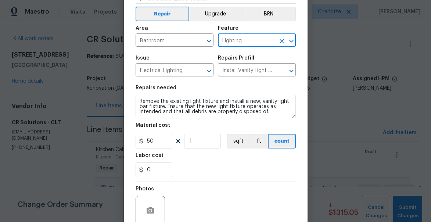
scroll to position [95, 0]
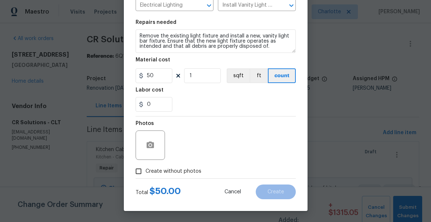
type input "Lighting"
click at [157, 169] on span "Create without photos" at bounding box center [174, 172] width 56 height 8
click at [146, 169] on input "Create without photos" at bounding box center [139, 171] width 14 height 14
checkbox input "true"
click at [148, 74] on input "50" at bounding box center [154, 75] width 37 height 15
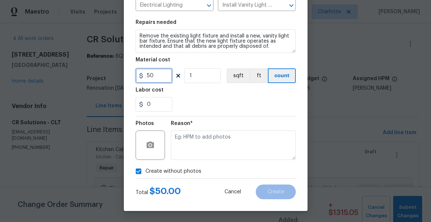
drag, startPoint x: 148, startPoint y: 74, endPoint x: 148, endPoint y: 15, distance: 58.5
click at [148, 72] on input "50" at bounding box center [154, 75] width 37 height 15
type input "75"
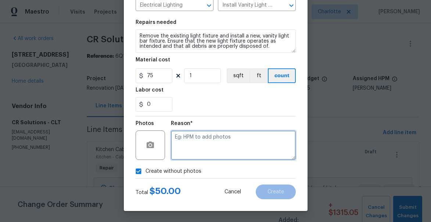
drag, startPoint x: 234, startPoint y: 140, endPoint x: 239, endPoint y: 121, distance: 19.1
click at [235, 139] on textarea at bounding box center [233, 145] width 125 height 29
type textarea "WILL ADD"
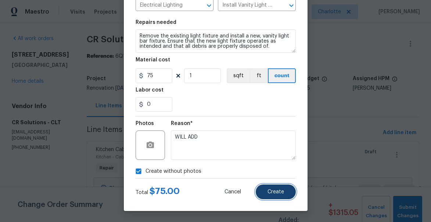
click at [285, 189] on button "Create" at bounding box center [276, 192] width 40 height 15
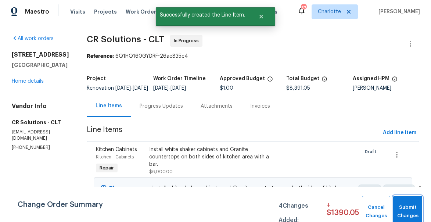
click at [403, 205] on span "Submit Changes" at bounding box center [408, 211] width 22 height 17
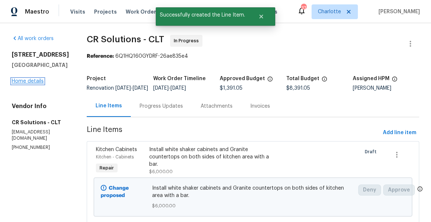
click at [26, 84] on link "Home details" at bounding box center [28, 81] width 32 height 5
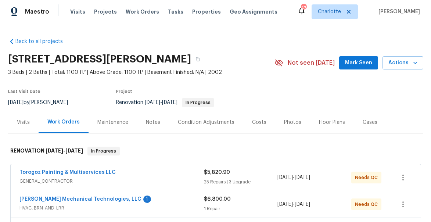
click at [353, 62] on span "Mark Seen" at bounding box center [358, 62] width 27 height 9
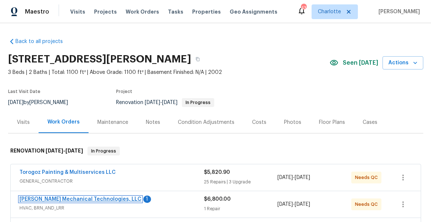
click at [81, 200] on link "[PERSON_NAME] Mechanical Technologies, LLC" at bounding box center [80, 199] width 122 height 5
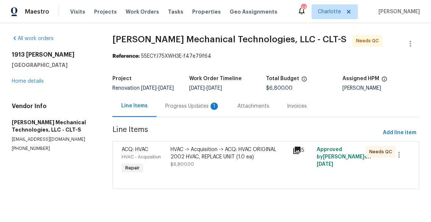
click at [184, 110] on div "Progress Updates 1" at bounding box center [192, 106] width 54 height 7
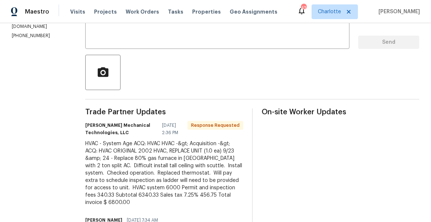
scroll to position [142, 0]
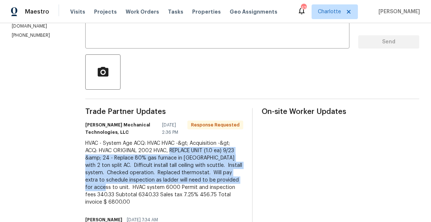
drag, startPoint x: 188, startPoint y: 155, endPoint x: 168, endPoint y: 194, distance: 43.6
click at [168, 194] on div "HVAC - System Age ACQ: HVAC HVAC -&gt; Acquisition -&gt; ACQ: HVAC ORIGINAL 200…" at bounding box center [164, 173] width 158 height 66
copy div "REPLACE UNIT (1.0 ea) 9/23 &amp; 24 - Replace 80% gas furnace in attic with 2 t…"
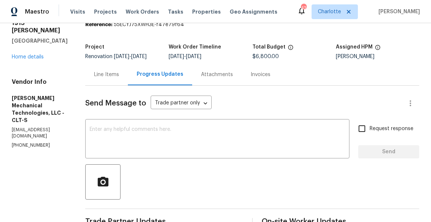
scroll to position [29, 0]
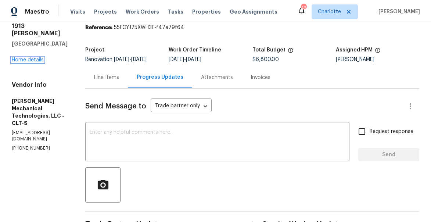
click at [29, 57] on link "Home details" at bounding box center [28, 59] width 32 height 5
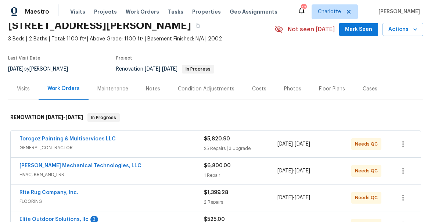
scroll to position [49, 0]
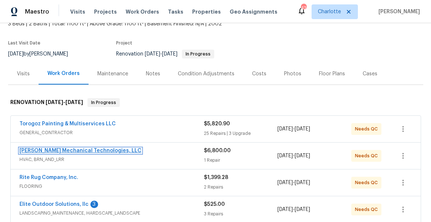
click at [53, 149] on link "[PERSON_NAME] Mechanical Technologies, LLC" at bounding box center [80, 150] width 122 height 5
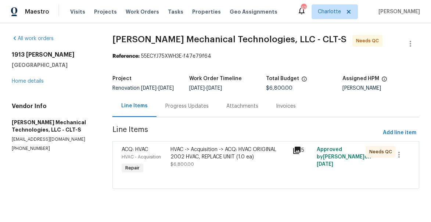
click at [208, 158] on div "HVAC -> Acquisition -> ACQ: HVAC ORIGINAL 2002 HVAC, REPLACE UNIT (1.0 ea)" at bounding box center [230, 153] width 118 height 15
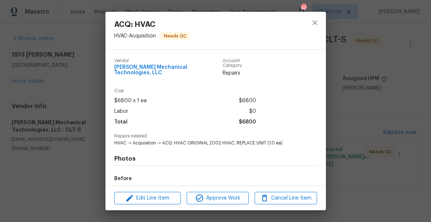
click at [157, 207] on div "Edit Line Item Approve Work Cancel Line Item" at bounding box center [216, 198] width 221 height 25
click at [150, 199] on span "Edit Line Item" at bounding box center [148, 198] width 62 height 9
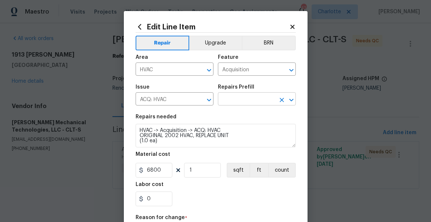
click at [248, 102] on input "text" at bounding box center [246, 99] width 57 height 11
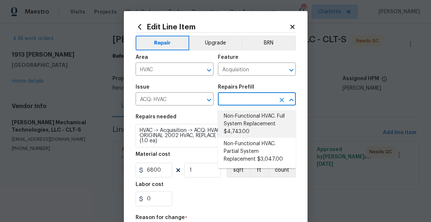
click at [235, 123] on li "Non-Functional HVAC. Full System Replacement $4,743.00" at bounding box center [257, 124] width 78 height 28
type textarea "Acquisition Scope: Full System Replacement"
type input "Non-Functional HVAC. Full System Replacement $4,743.00"
type input "4743"
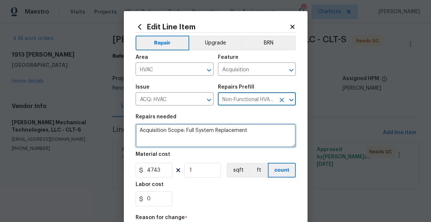
click at [170, 131] on textarea "Acquisition Scope: Full System Replacement" at bounding box center [216, 136] width 160 height 24
paste textarea "REPLACE UNIT (1.0 ea) 9/23 &amp; 24 - Replace 80% gas furnace in attic with 2 t…"
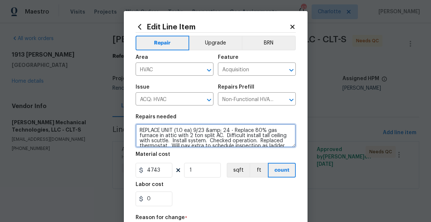
scroll to position [7, 0]
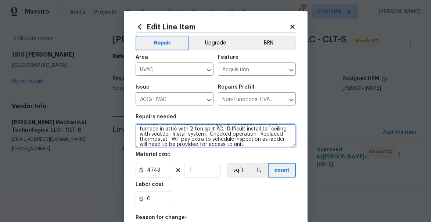
type textarea "REPLACE UNIT (1.0 ea) 9/23 &amp; 24 - Replace 80% gas furnace in attic with 2 t…"
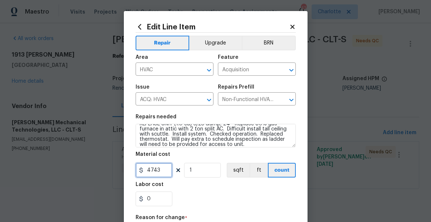
click at [151, 174] on input "4743" at bounding box center [154, 170] width 37 height 15
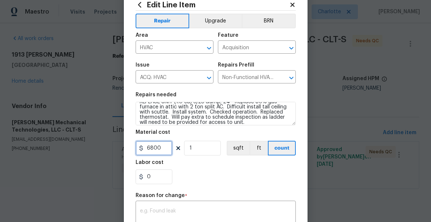
scroll to position [47, 0]
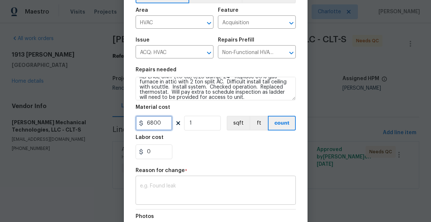
type input "6800"
click at [159, 193] on textarea at bounding box center [215, 190] width 151 height 15
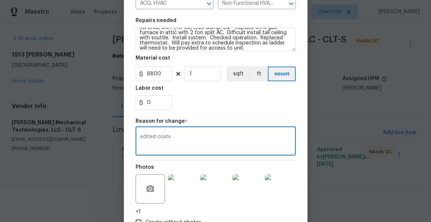
scroll to position [147, 0]
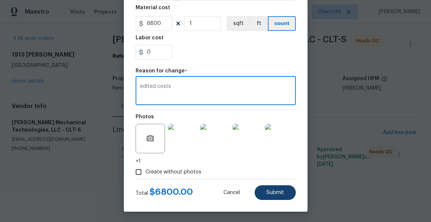
type textarea "edited costs"
click at [281, 190] on span "Submit" at bounding box center [276, 193] width 18 height 6
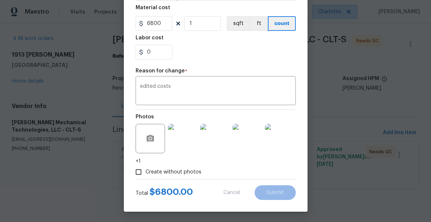
type textarea "HVAC -> Acquisition -> ACQ: HVAC ORIGINAL 2002 HVAC, REPLACE UNIT (1.0 ea)"
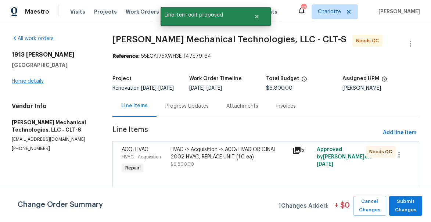
scroll to position [0, 0]
click at [411, 203] on span "Submit Changes" at bounding box center [406, 205] width 26 height 17
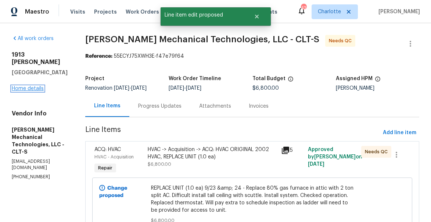
click at [23, 86] on link "Home details" at bounding box center [28, 88] width 32 height 5
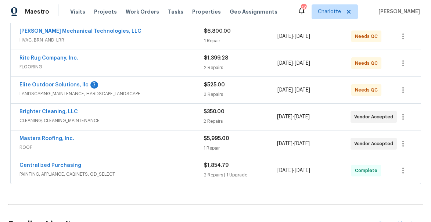
scroll to position [165, 0]
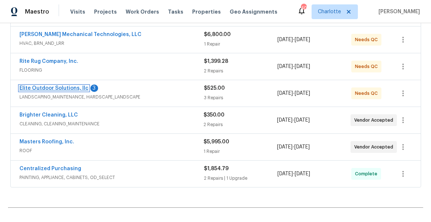
click at [49, 87] on link "Elite Outdoor Solutions, llc" at bounding box center [53, 88] width 69 height 5
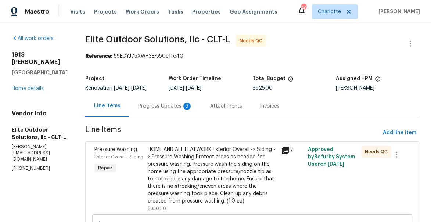
click at [146, 107] on div "Progress Updates 3" at bounding box center [165, 106] width 54 height 7
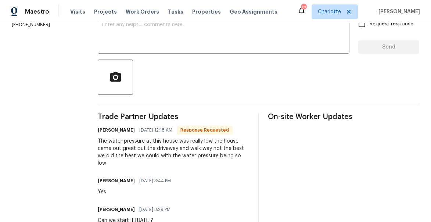
scroll to position [138, 0]
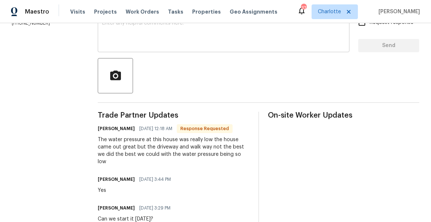
click at [149, 43] on textarea at bounding box center [223, 34] width 243 height 26
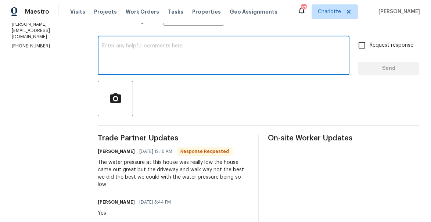
scroll to position [111, 0]
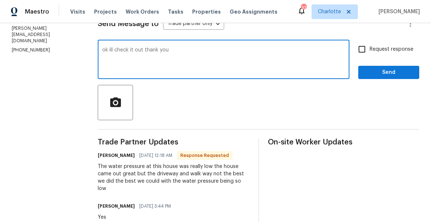
type textarea "ok ill check it out thank you"
click at [399, 79] on button "Send" at bounding box center [388, 73] width 61 height 14
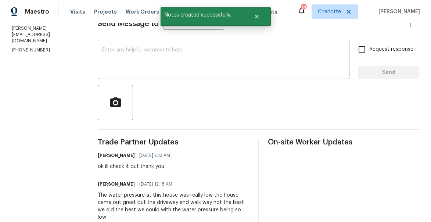
scroll to position [15, 0]
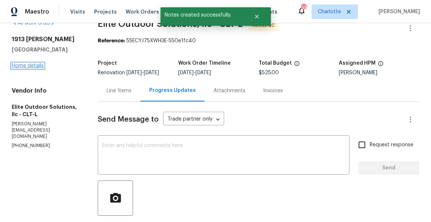
click at [25, 65] on link "Home details" at bounding box center [28, 65] width 32 height 5
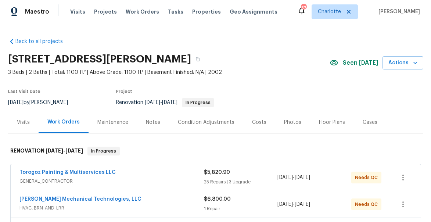
click at [148, 127] on div "Notes" at bounding box center [153, 122] width 32 height 22
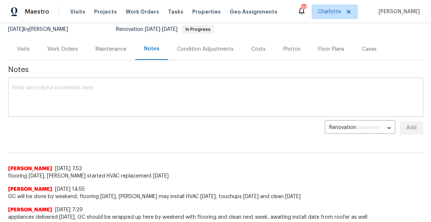
scroll to position [64, 0]
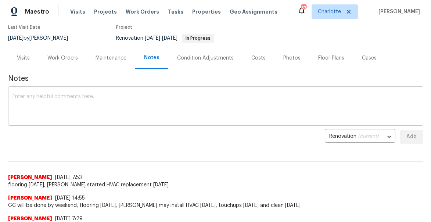
click at [115, 103] on textarea at bounding box center [216, 107] width 407 height 26
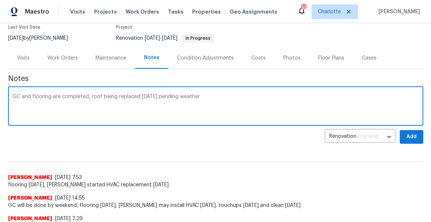
type textarea "GC and flooring are completed, roof being replaced tomorrow pending weather"
click at [413, 135] on span "Add" at bounding box center [412, 136] width 12 height 9
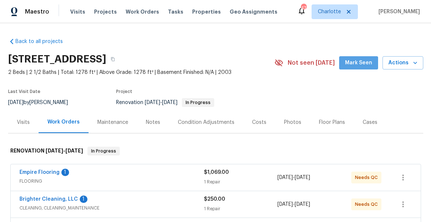
click at [363, 67] on span "Mark Seen" at bounding box center [358, 62] width 27 height 9
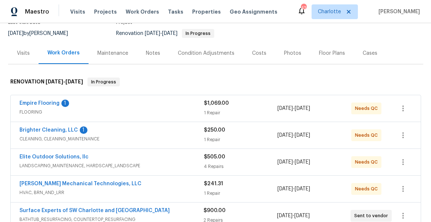
scroll to position [81, 0]
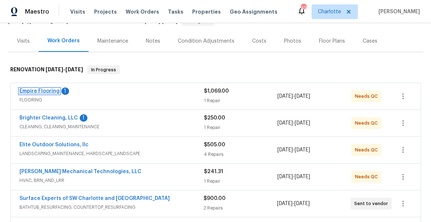
click at [40, 90] on link "Empire Flooring" at bounding box center [39, 91] width 40 height 5
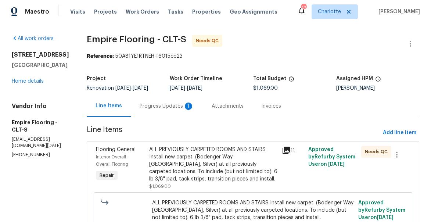
click at [170, 110] on div "Progress Updates 1" at bounding box center [167, 106] width 54 height 7
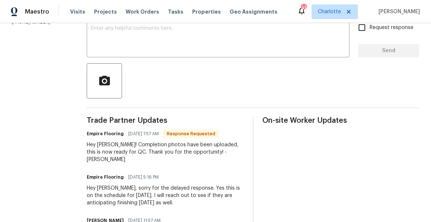
scroll to position [89, 0]
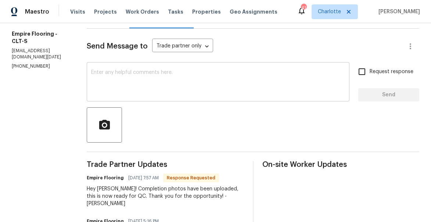
click at [139, 88] on textarea at bounding box center [218, 83] width 254 height 26
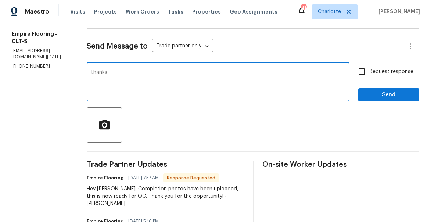
type textarea "thanks"
click at [397, 100] on span "Send" at bounding box center [388, 94] width 49 height 9
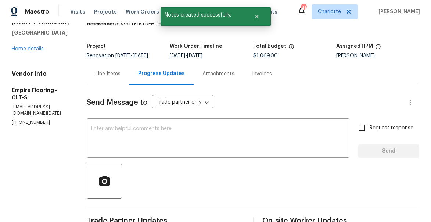
scroll to position [17, 0]
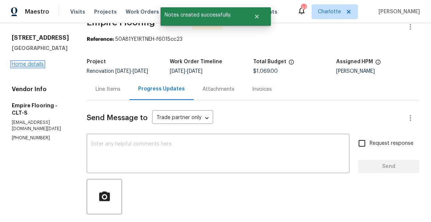
click at [33, 63] on link "Home details" at bounding box center [28, 64] width 32 height 5
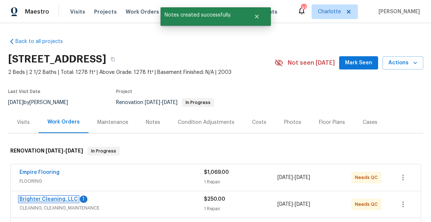
click at [43, 201] on link "Brighter Cleaning, LLC" at bounding box center [48, 199] width 58 height 5
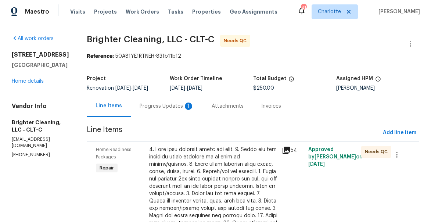
click at [166, 107] on div "Progress Updates 1" at bounding box center [167, 106] width 54 height 7
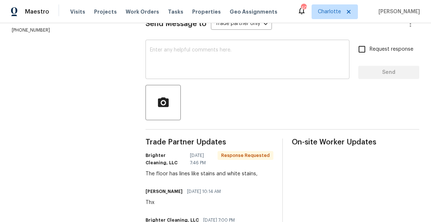
scroll to position [112, 0]
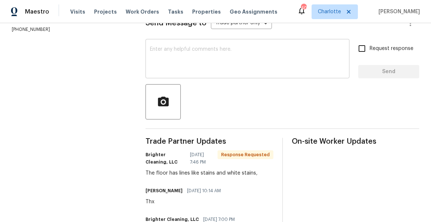
click at [173, 50] on div "x ​" at bounding box center [248, 60] width 204 height 38
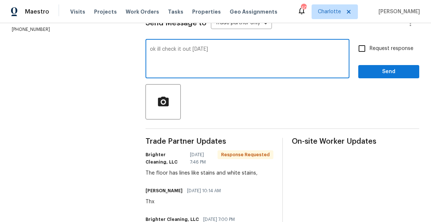
type textarea "ok ill check it out today"
click at [390, 76] on span "Send" at bounding box center [388, 71] width 49 height 9
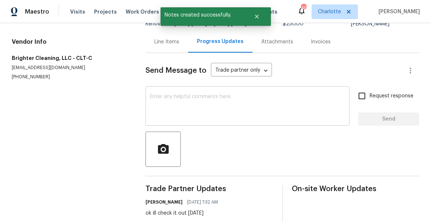
scroll to position [29, 0]
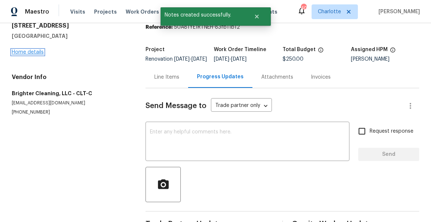
click at [42, 54] on link "Home details" at bounding box center [28, 52] width 32 height 5
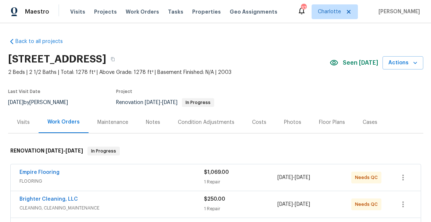
click at [150, 123] on div "Notes" at bounding box center [153, 122] width 14 height 7
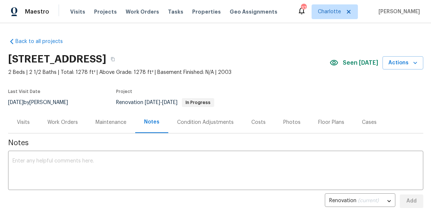
click at [67, 121] on div "Work Orders" at bounding box center [62, 122] width 31 height 7
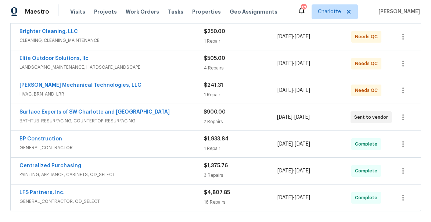
scroll to position [169, 0]
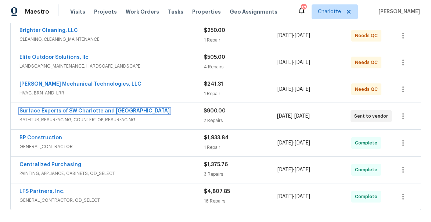
click at [75, 110] on link "Surface Experts of SW Charlotte and [GEOGRAPHIC_DATA]" at bounding box center [94, 110] width 150 height 5
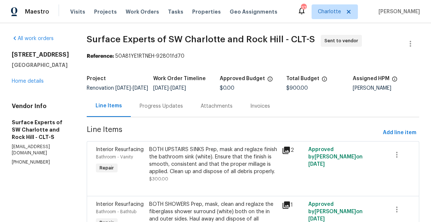
click at [158, 110] on div "Progress Updates" at bounding box center [161, 106] width 43 height 7
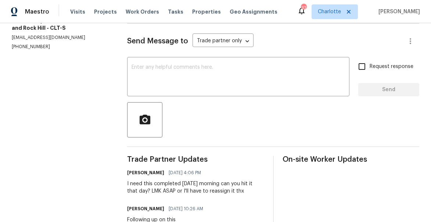
scroll to position [94, 0]
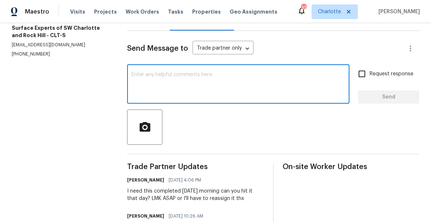
click at [153, 73] on textarea at bounding box center [239, 85] width 214 height 26
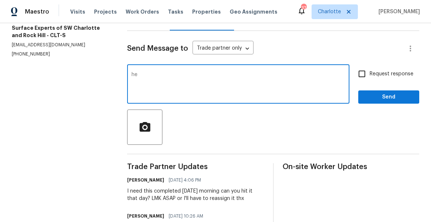
type textarea "h"
type textarea "any word on this one?"
click at [366, 73] on input "Request response" at bounding box center [361, 73] width 15 height 15
checkbox input "true"
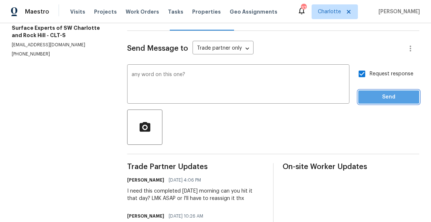
click at [378, 96] on span "Send" at bounding box center [388, 97] width 49 height 9
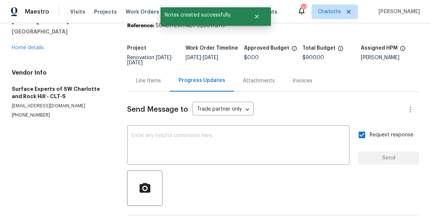
scroll to position [38, 0]
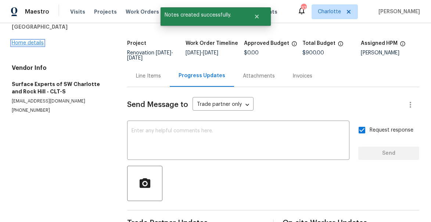
click at [29, 42] on link "Home details" at bounding box center [28, 42] width 32 height 5
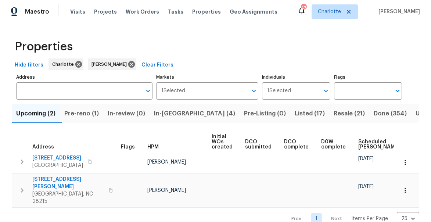
click at [185, 115] on span "In-reno (4)" at bounding box center [194, 113] width 81 height 10
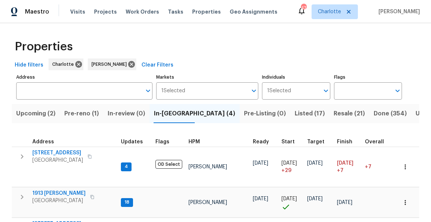
click at [36, 112] on span "Upcoming (2)" at bounding box center [35, 113] width 39 height 10
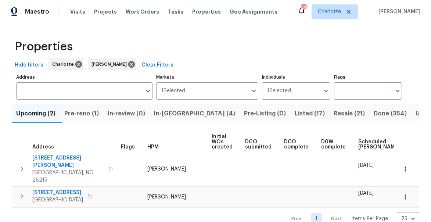
click at [82, 110] on span "Pre-reno (1)" at bounding box center [81, 113] width 35 height 10
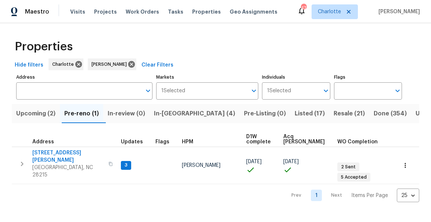
click at [187, 117] on span "In-reno (4)" at bounding box center [194, 113] width 81 height 10
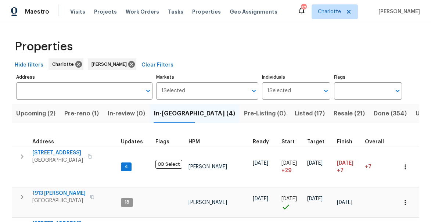
click at [88, 114] on span "Pre-reno (1)" at bounding box center [81, 113] width 35 height 10
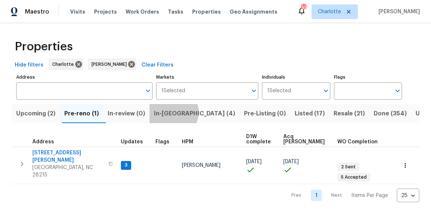
click at [177, 113] on span "In-reno (4)" at bounding box center [194, 113] width 81 height 10
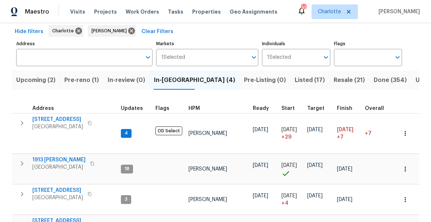
scroll to position [86, 0]
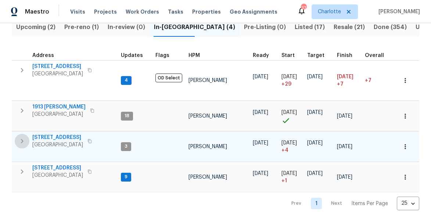
click at [23, 143] on icon "button" at bounding box center [22, 141] width 9 height 9
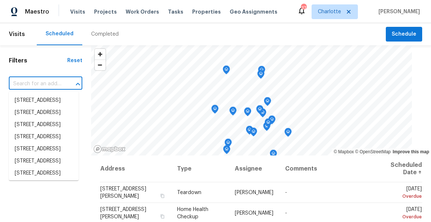
click at [36, 83] on input "text" at bounding box center [35, 83] width 53 height 11
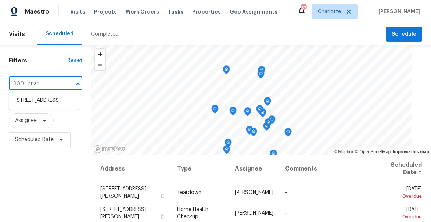
type input "8001 briard"
click at [33, 106] on li "[STREET_ADDRESS]" at bounding box center [44, 100] width 70 height 12
